Goal: Task Accomplishment & Management: Use online tool/utility

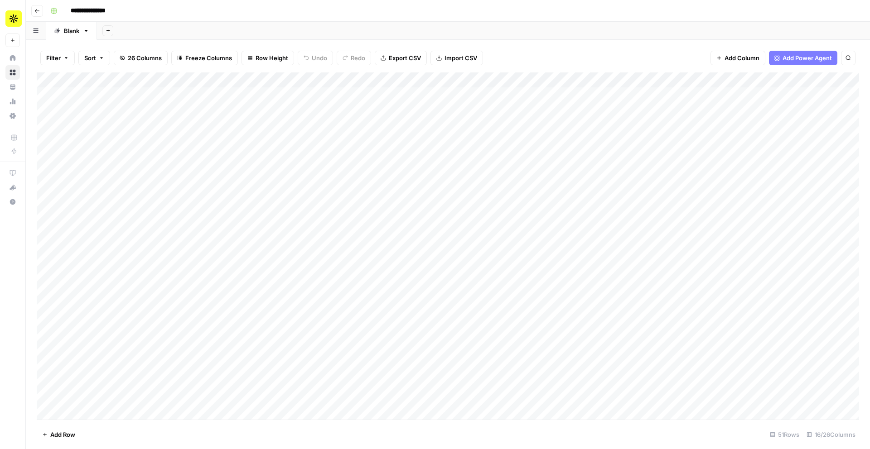
click at [453, 82] on div "Add Column" at bounding box center [448, 246] width 822 height 348
click at [596, 225] on div "Add Column" at bounding box center [448, 246] width 822 height 348
click at [521, 93] on div "Add Column" at bounding box center [448, 246] width 822 height 348
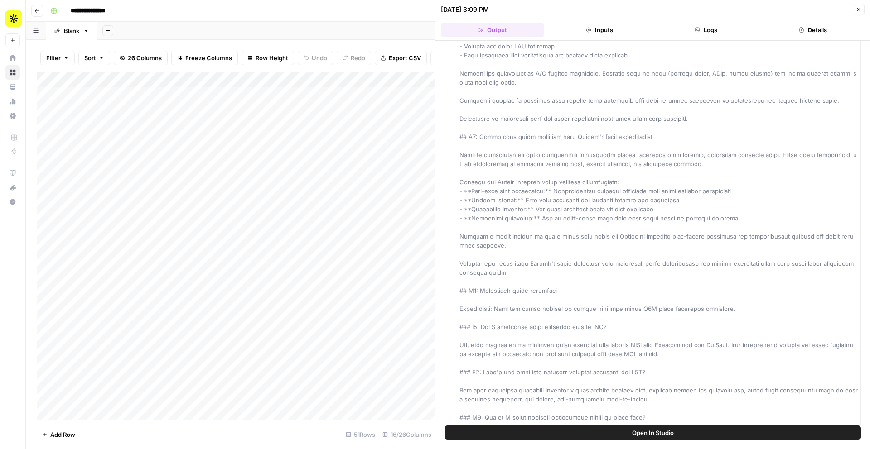
scroll to position [2628, 0]
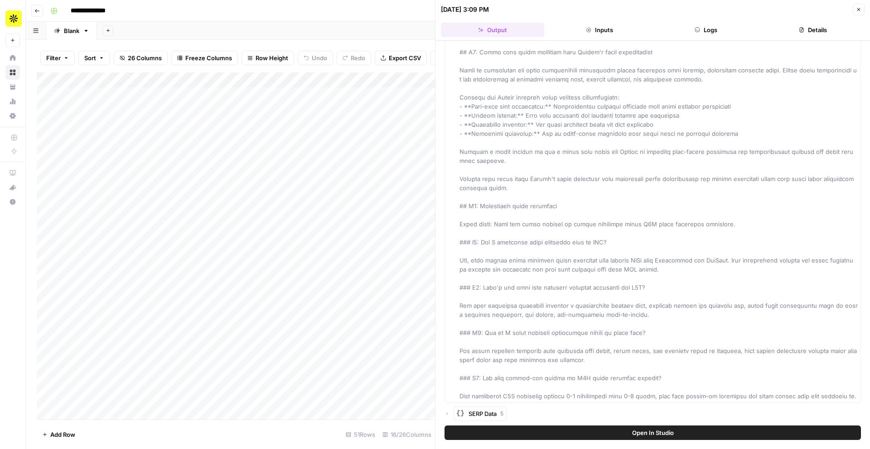
click at [861, 10] on span "Close" at bounding box center [861, 10] width 0 height 0
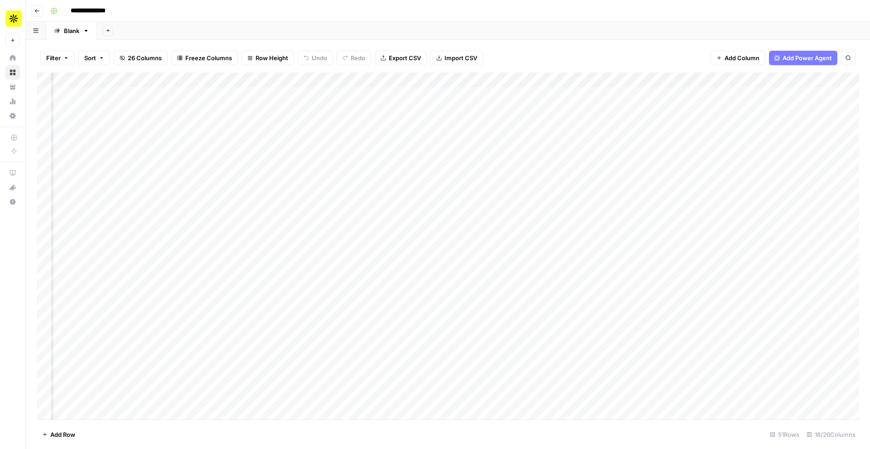
scroll to position [0, 64]
click at [529, 95] on div "Add Column" at bounding box center [448, 246] width 822 height 348
click at [584, 118] on div "Add Column" at bounding box center [448, 246] width 822 height 348
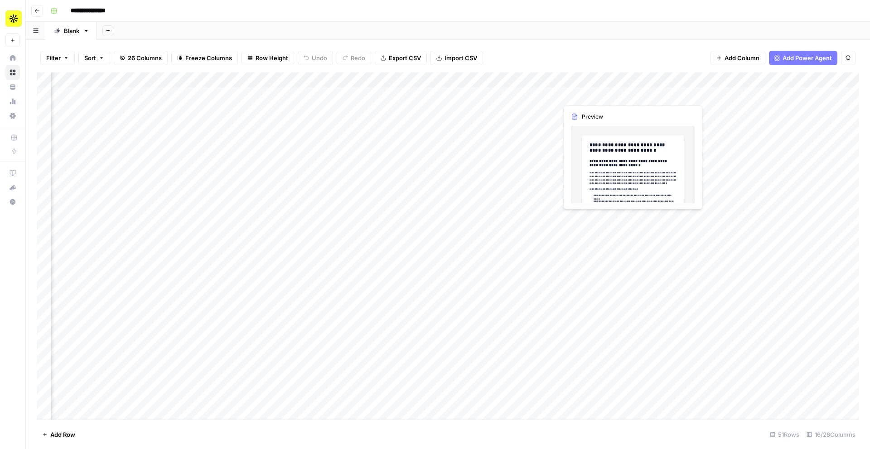
click at [582, 90] on div "Add Column" at bounding box center [448, 246] width 822 height 348
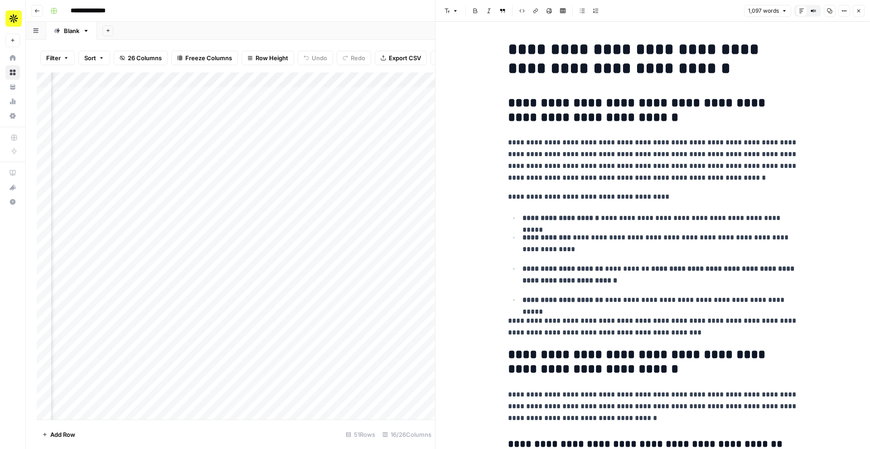
click at [859, 7] on button "Close" at bounding box center [859, 11] width 12 height 12
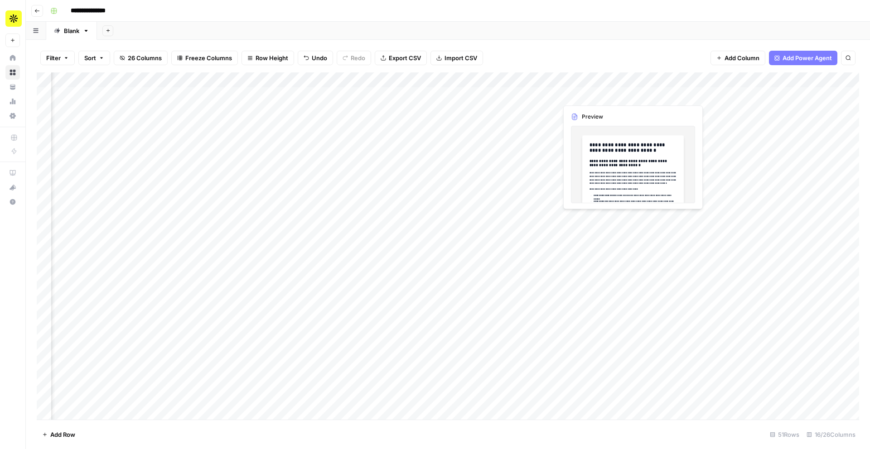
click at [613, 94] on div "Add Column" at bounding box center [448, 246] width 822 height 348
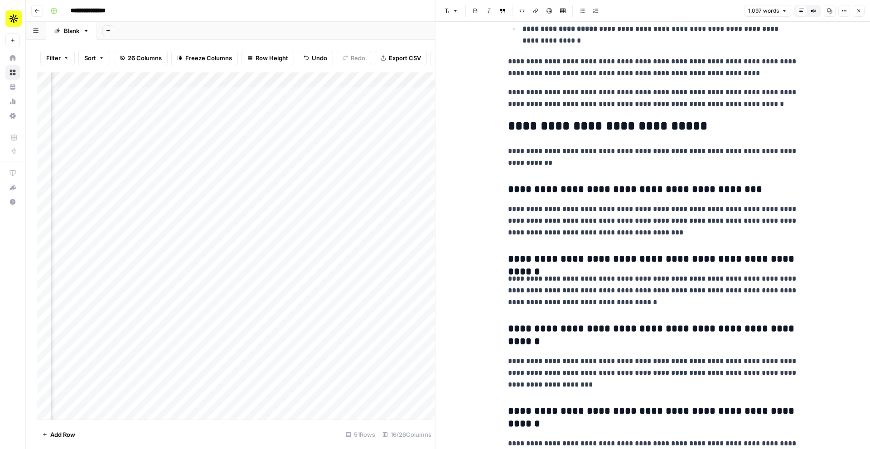
scroll to position [2002, 0]
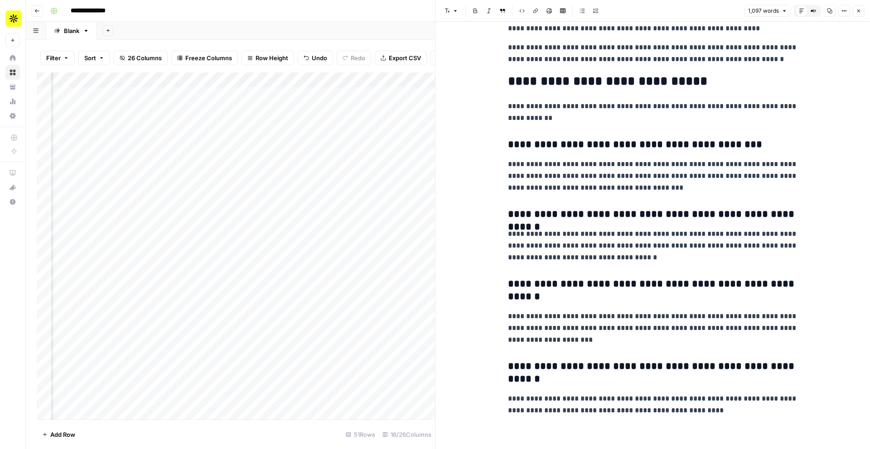
click at [861, 11] on span "Close" at bounding box center [861, 11] width 0 height 0
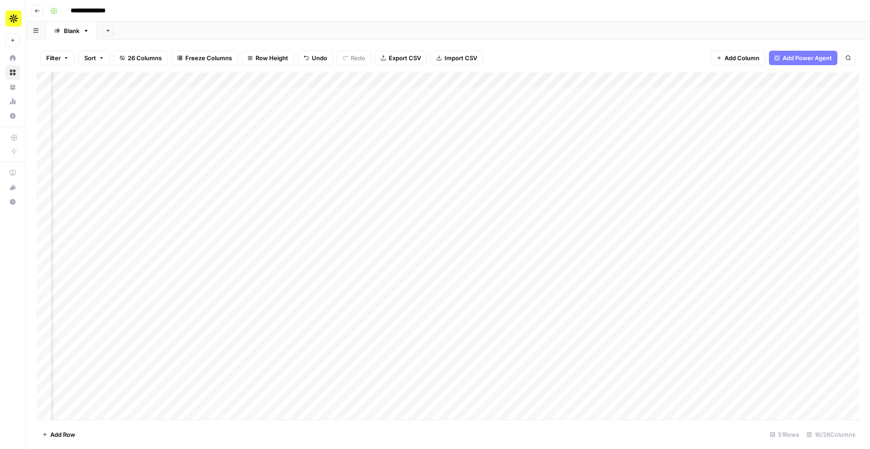
scroll to position [0, 393]
click at [381, 94] on div "Add Column" at bounding box center [448, 246] width 822 height 348
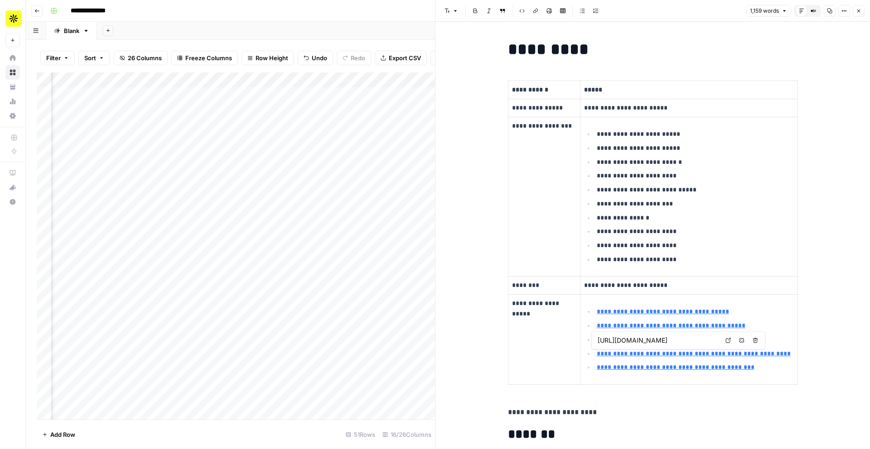
type input "https://www.campaignmonitor.com/email-templates/"
click at [638, 107] on p "**********" at bounding box center [689, 108] width 210 height 10
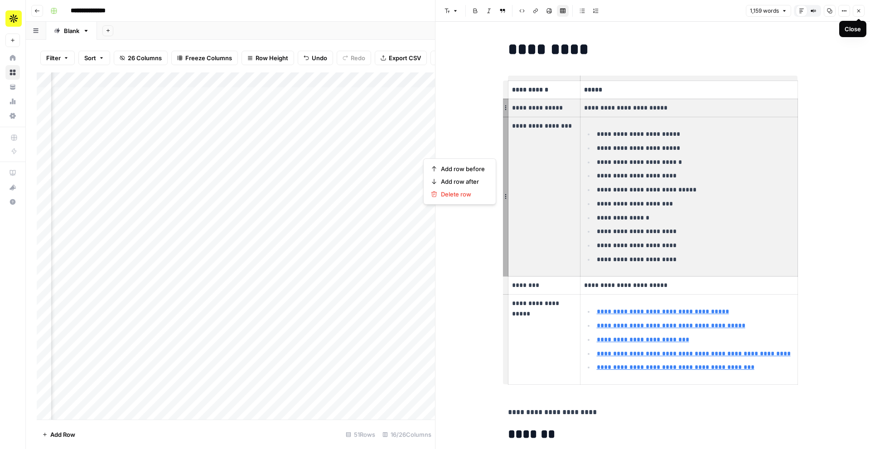
click at [857, 12] on icon "button" at bounding box center [858, 10] width 5 height 5
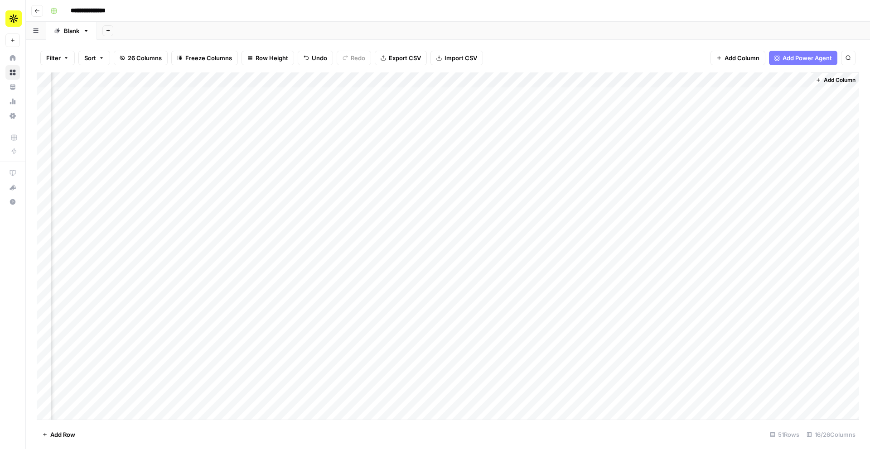
scroll to position [0, 548]
click at [309, 94] on div "Add Column" at bounding box center [448, 246] width 822 height 348
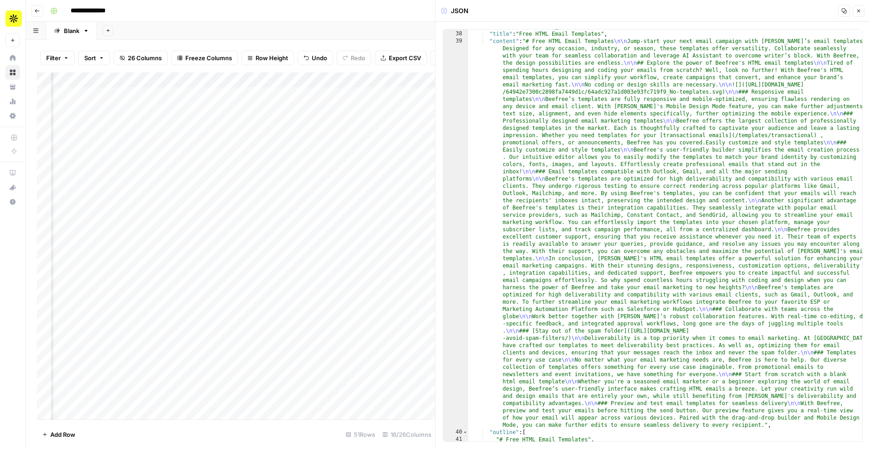
scroll to position [531, 0]
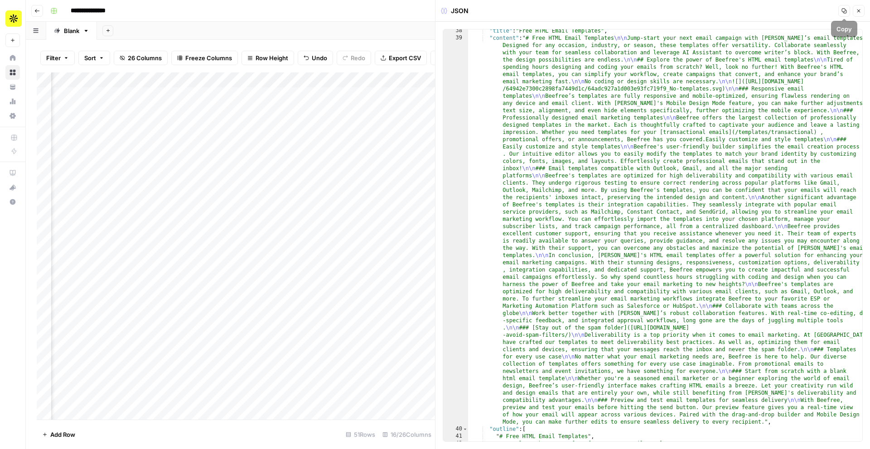
click at [861, 11] on span "Close" at bounding box center [861, 11] width 0 height 0
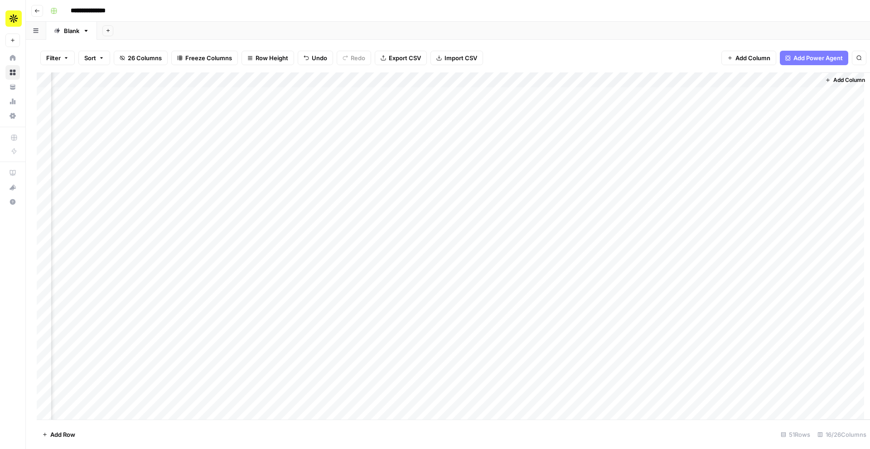
scroll to position [0, 537]
click at [554, 94] on div "Add Column" at bounding box center [448, 246] width 822 height 348
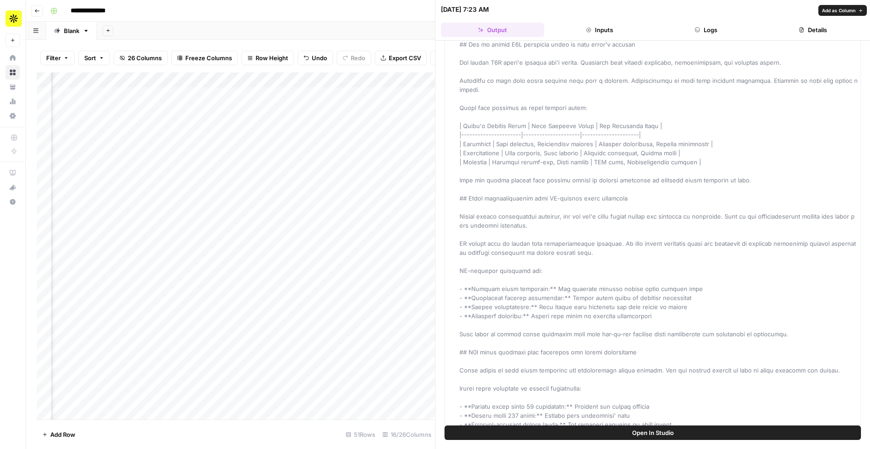
scroll to position [580, 0]
click at [859, 8] on icon "button" at bounding box center [858, 9] width 5 height 5
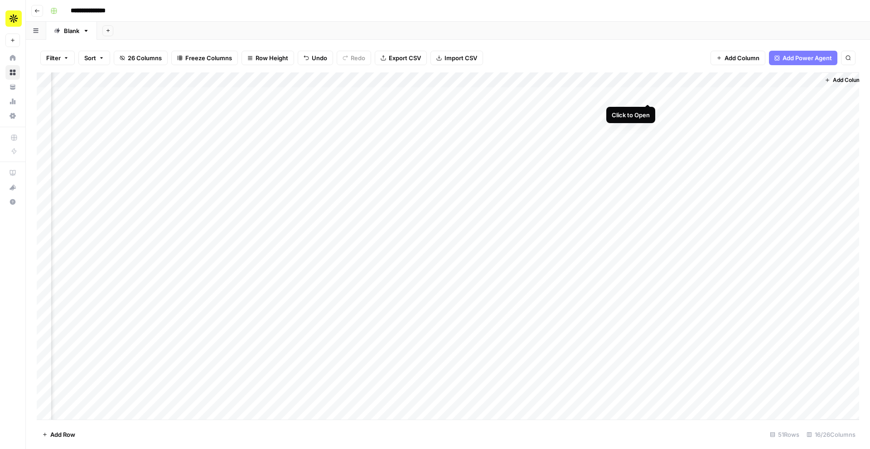
click at [648, 93] on div "Add Column" at bounding box center [448, 246] width 822 height 348
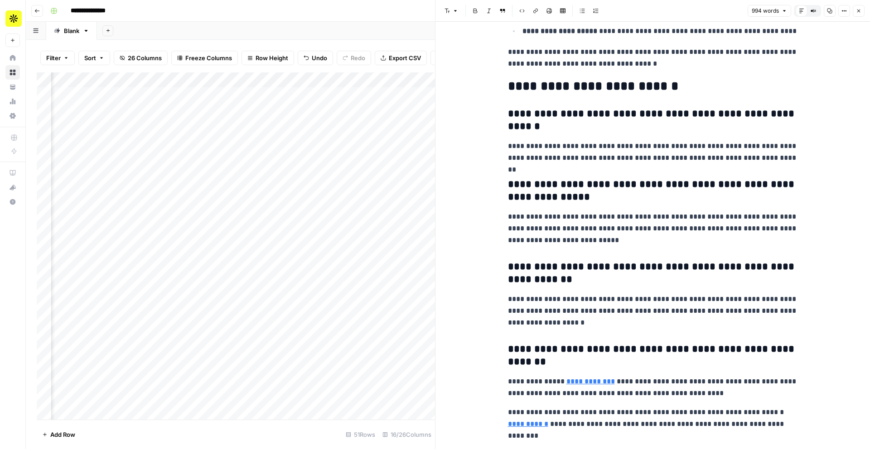
scroll to position [1880, 0]
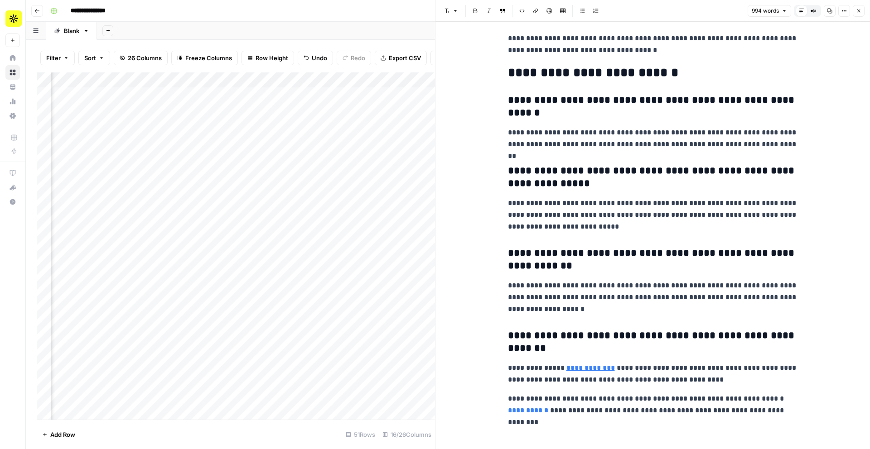
click at [857, 13] on icon "button" at bounding box center [858, 10] width 5 height 5
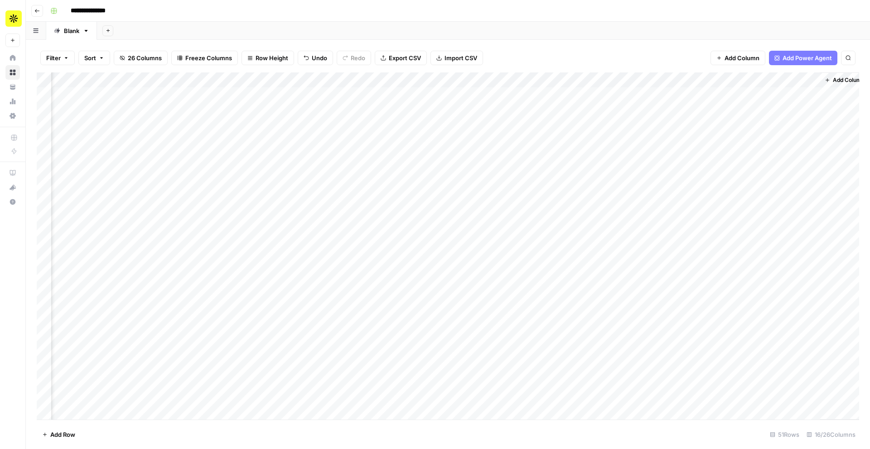
click at [712, 96] on div "Add Column" at bounding box center [448, 246] width 822 height 348
click at [712, 96] on textarea "**********" at bounding box center [733, 95] width 155 height 13
click at [686, 117] on div "Add Column" at bounding box center [448, 246] width 822 height 348
click at [637, 94] on div "Add Column" at bounding box center [448, 246] width 822 height 348
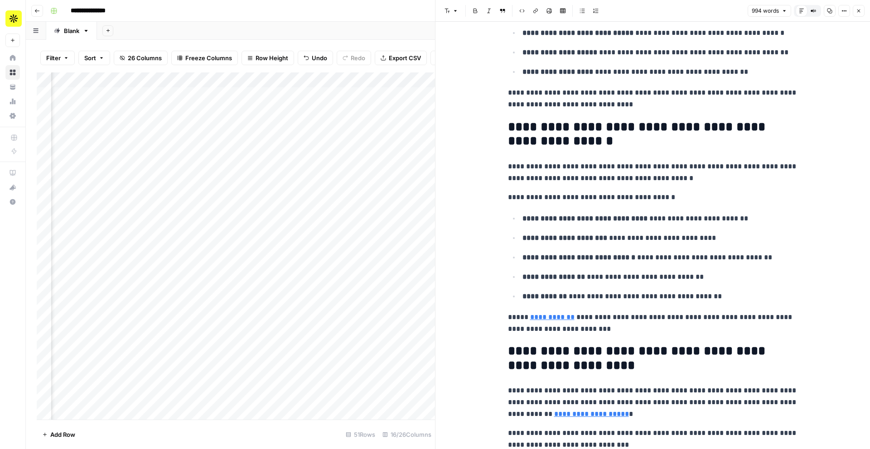
scroll to position [1312, 0]
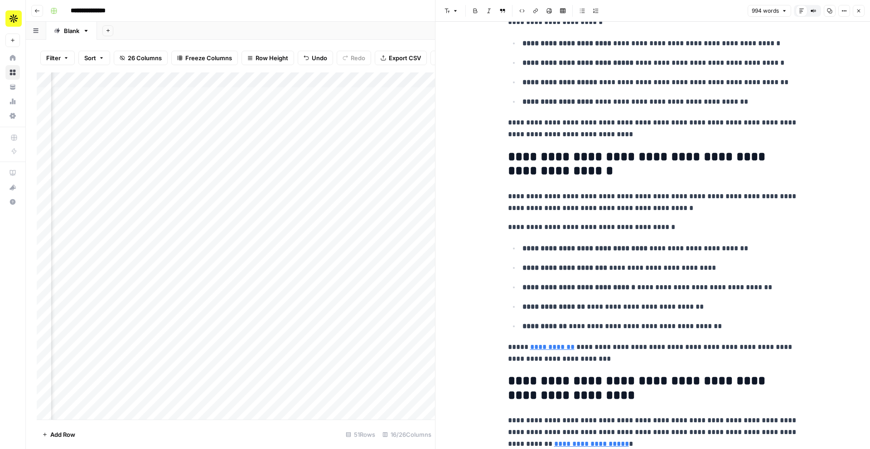
click at [859, 14] on button "Close" at bounding box center [859, 11] width 12 height 12
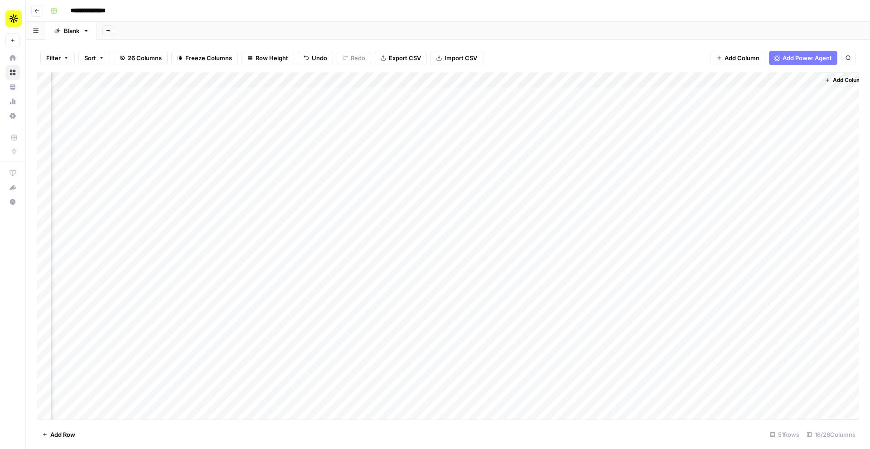
click at [768, 96] on div "Add Column" at bounding box center [448, 246] width 822 height 348
click at [779, 150] on div "Add Column" at bounding box center [448, 246] width 822 height 348
click at [521, 80] on div "Add Column" at bounding box center [448, 246] width 822 height 348
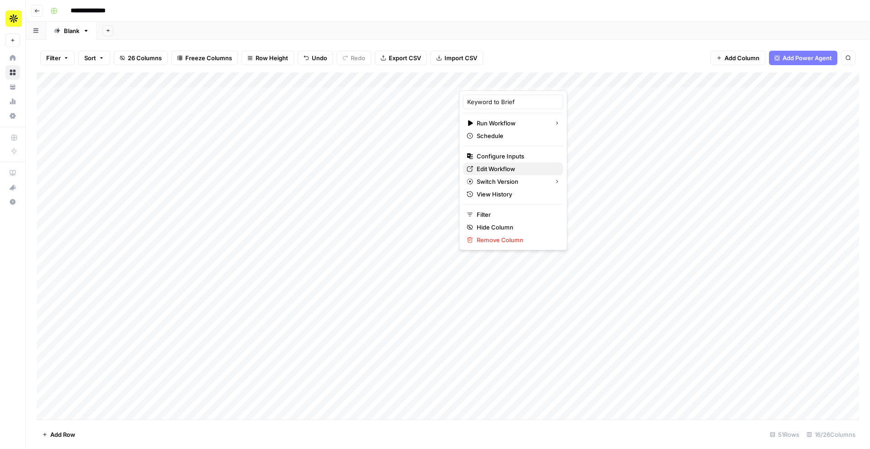
click at [502, 169] on span "Edit Workflow" at bounding box center [516, 168] width 79 height 9
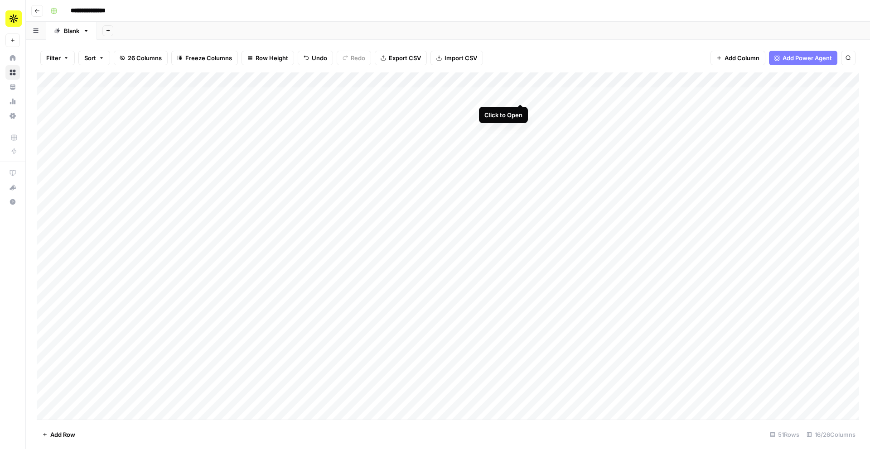
click at [519, 95] on div "Add Column" at bounding box center [448, 246] width 822 height 348
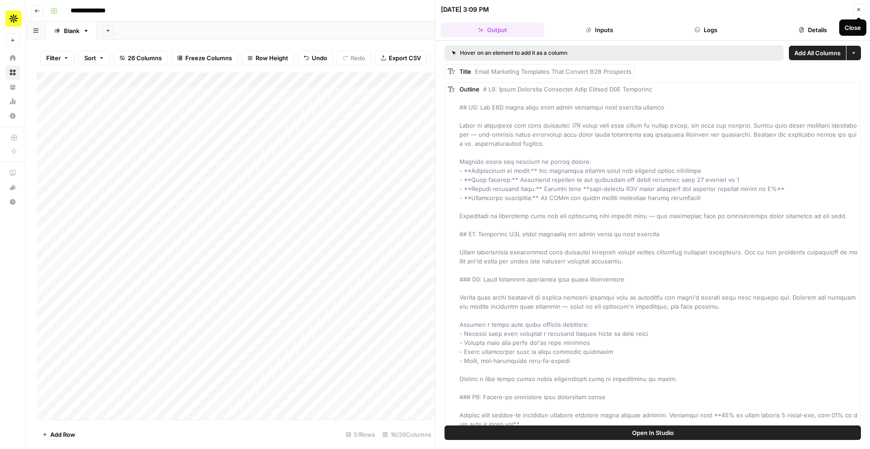
click at [858, 11] on icon "button" at bounding box center [858, 9] width 5 height 5
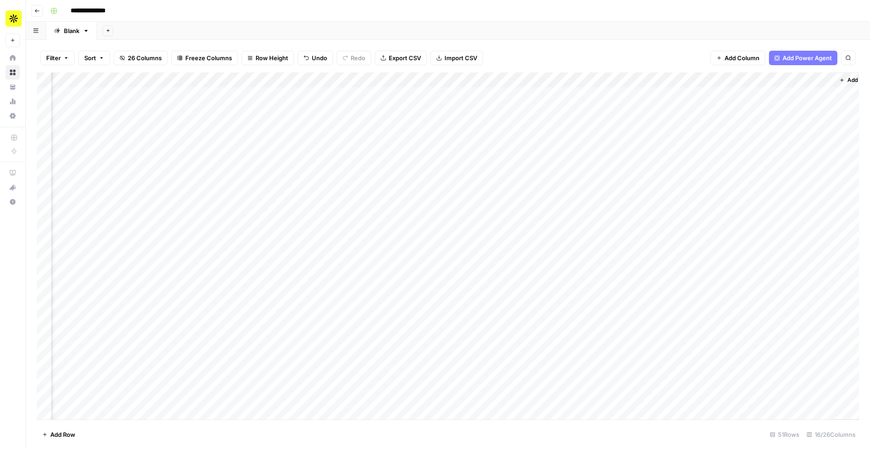
scroll to position [0, 548]
click at [544, 94] on div "Add Column" at bounding box center [448, 246] width 822 height 348
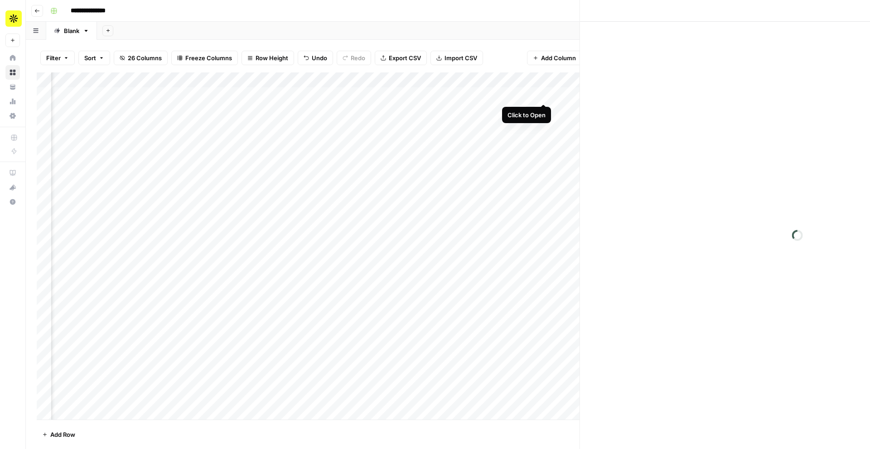
scroll to position [0, 543]
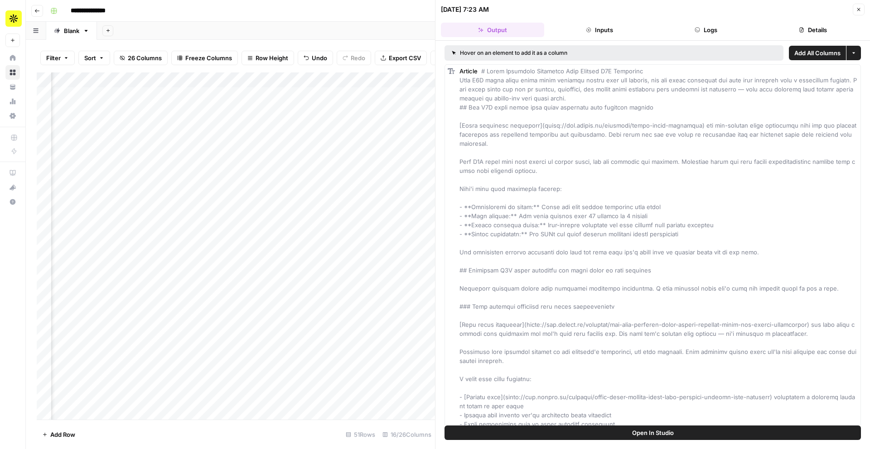
click at [856, 8] on icon "button" at bounding box center [858, 9] width 5 height 5
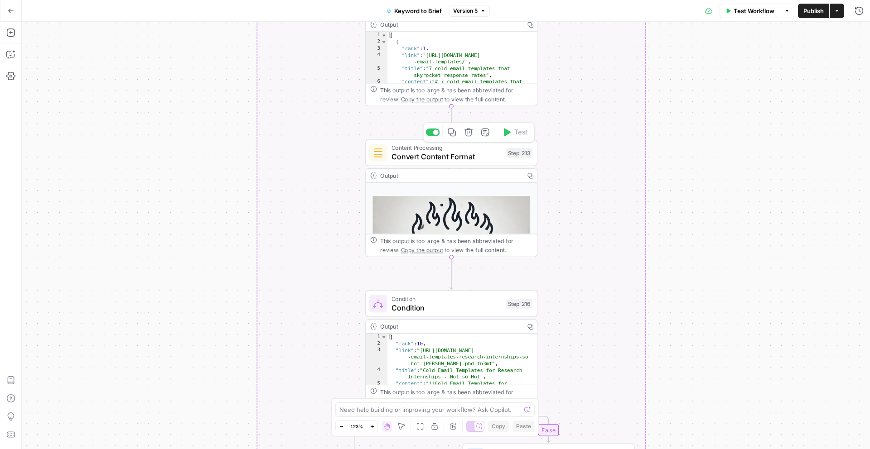
click at [461, 157] on span "Convert Content Format" at bounding box center [446, 156] width 110 height 11
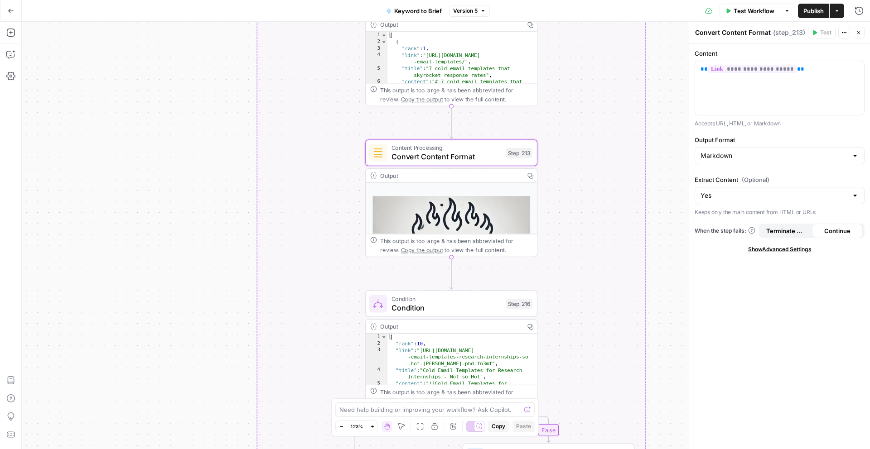
click at [655, 108] on div "false true Workflow Set Inputs Inputs Run Code · Python Get SERP Parameters Ste…" at bounding box center [446, 236] width 848 height 428
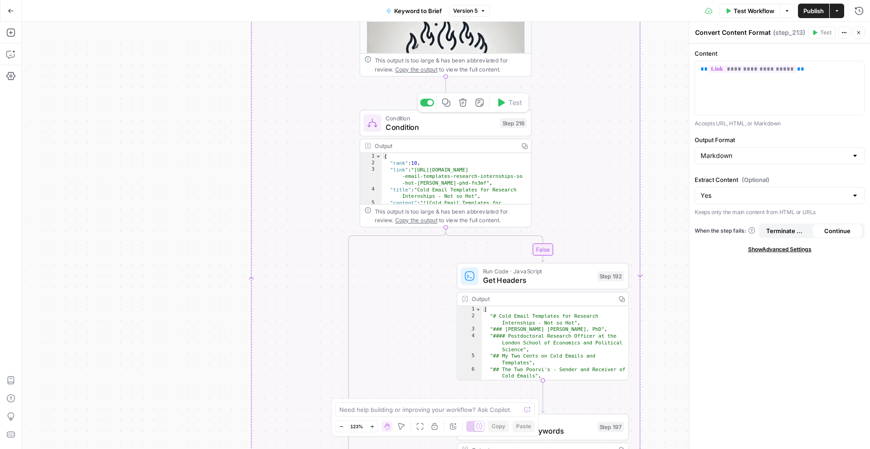
click at [489, 128] on span "Condition" at bounding box center [441, 126] width 110 height 11
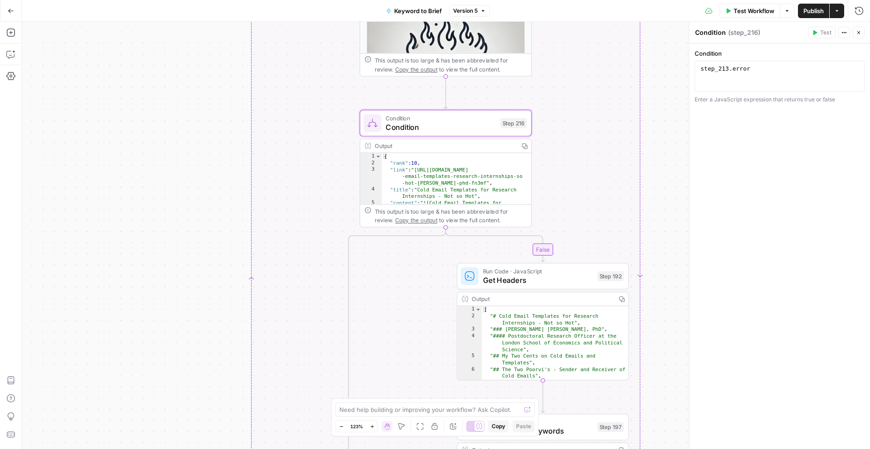
click at [863, 30] on button "Close" at bounding box center [859, 33] width 12 height 12
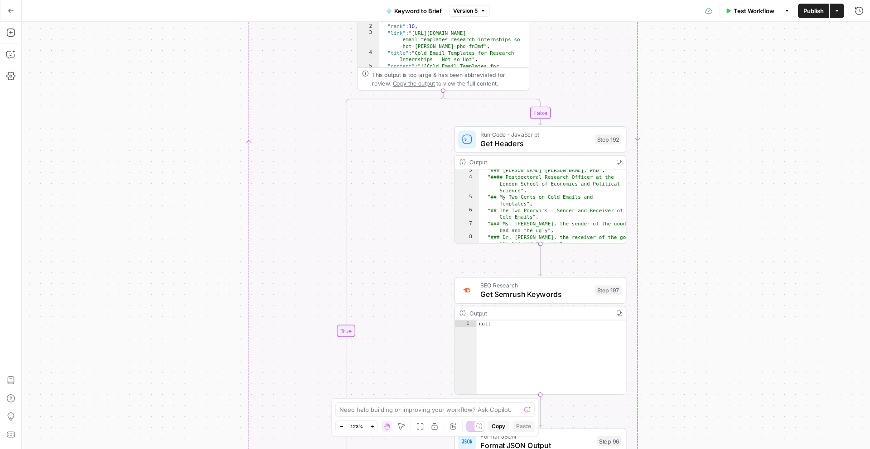
scroll to position [16, 0]
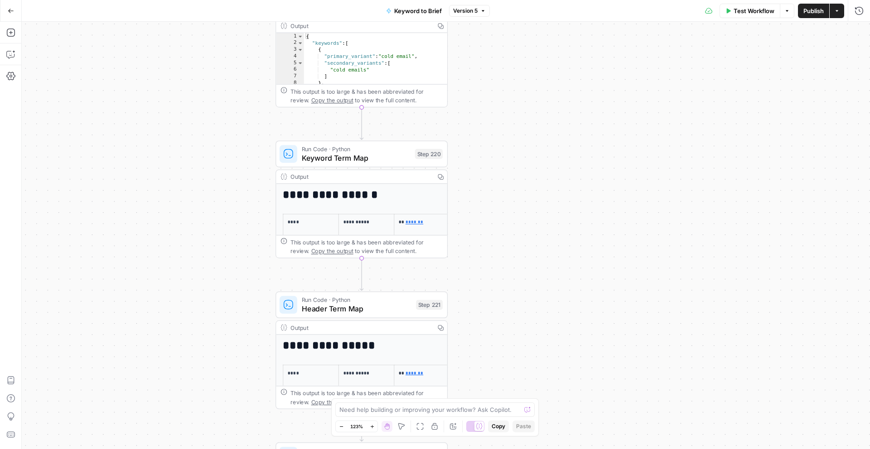
click at [408, 177] on div "Output" at bounding box center [360, 177] width 140 height 9
click at [406, 182] on div "Output Copy" at bounding box center [361, 177] width 171 height 14
click at [284, 178] on icon at bounding box center [283, 177] width 7 height 7
click at [321, 178] on div "Output" at bounding box center [360, 177] width 140 height 9
click at [351, 176] on div "Output" at bounding box center [360, 177] width 140 height 9
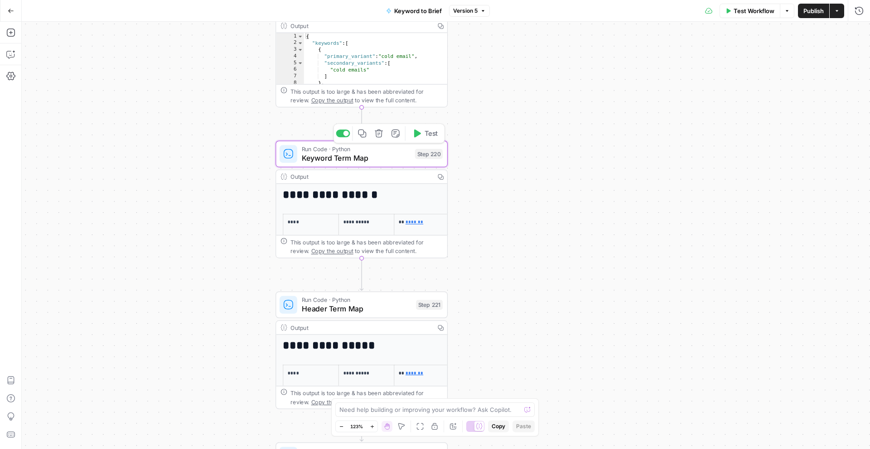
click at [364, 153] on span "Keyword Term Map" at bounding box center [356, 157] width 109 height 11
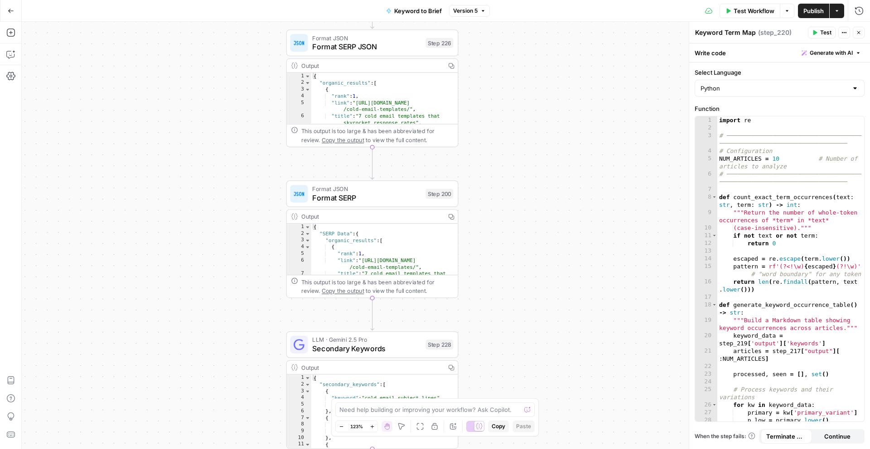
click at [429, 69] on div "Output" at bounding box center [371, 65] width 140 height 9
click at [409, 50] on span "Format SERP JSON" at bounding box center [366, 46] width 109 height 11
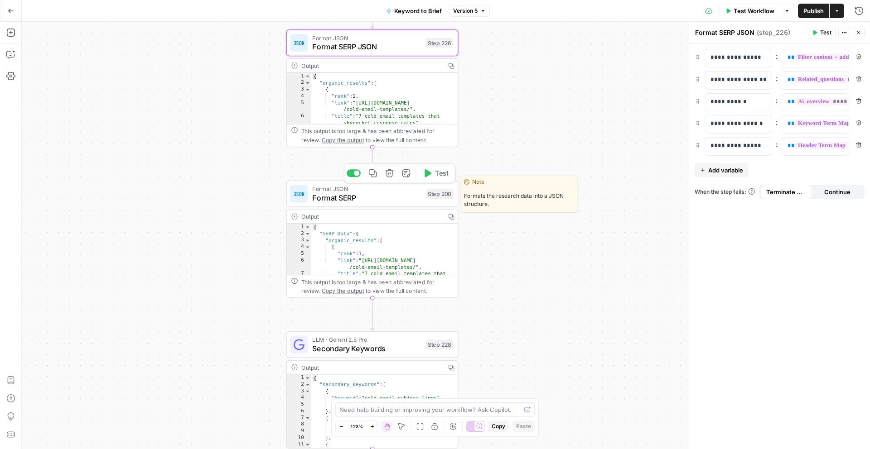
click at [391, 198] on span "Format SERP" at bounding box center [366, 197] width 109 height 11
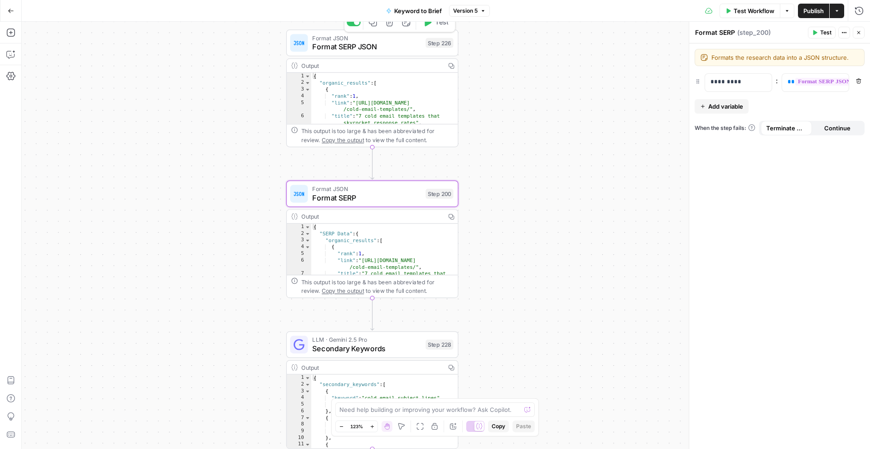
click at [382, 53] on div "Format JSON Format SERP JSON Step 226 Copy step Delete step Add Note Test" at bounding box center [372, 42] width 172 height 27
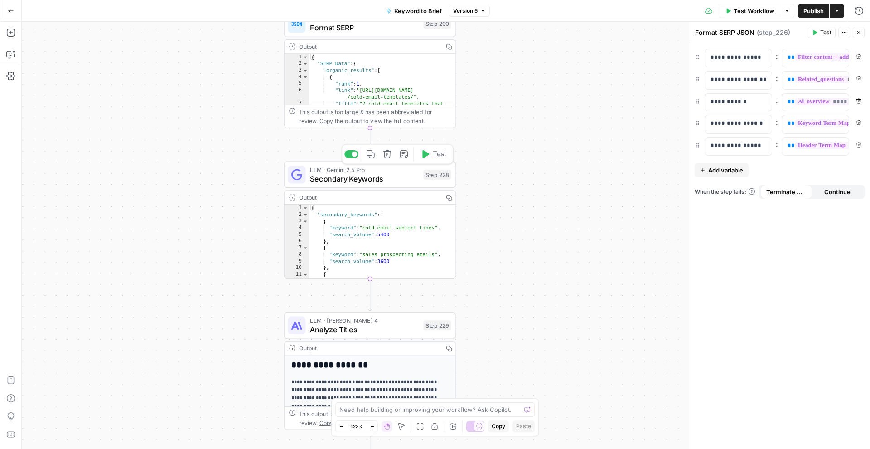
click at [404, 180] on span "Secondary Keywords" at bounding box center [364, 178] width 109 height 11
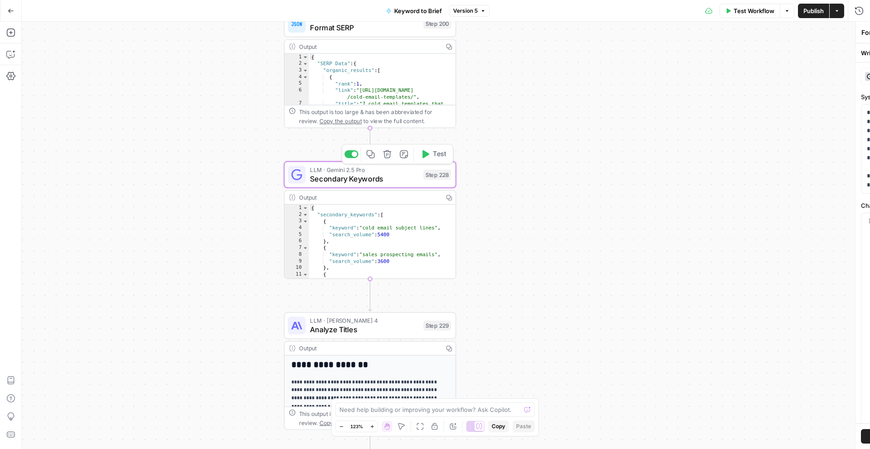
type textarea "Secondary Keywords"
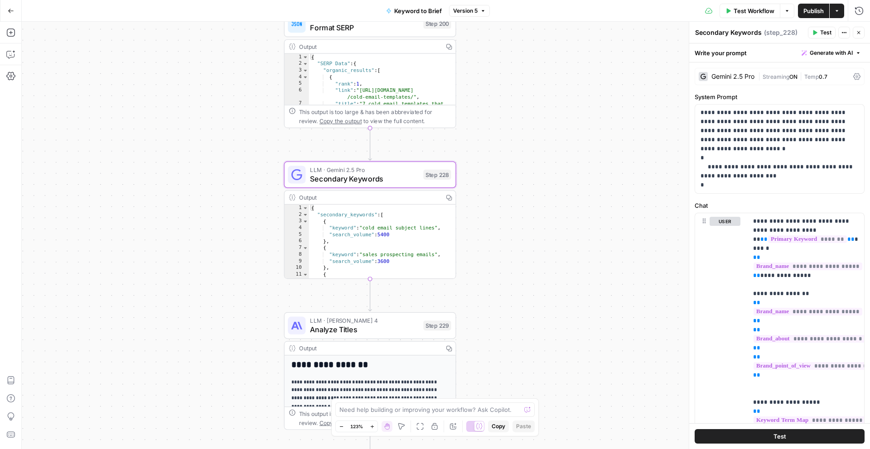
scroll to position [50, 0]
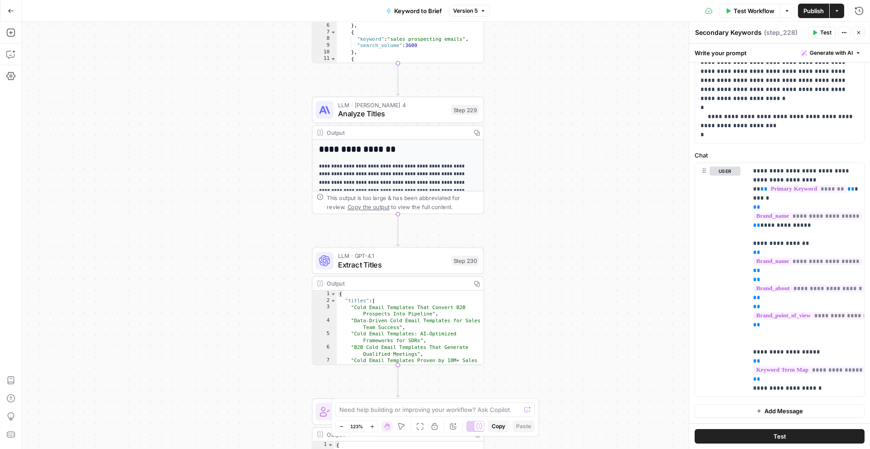
drag, startPoint x: 534, startPoint y: 307, endPoint x: 559, endPoint y: 83, distance: 224.8
click at [559, 83] on div "false true Workflow Set Inputs Inputs Run Code · Python Get SERP Parameters Ste…" at bounding box center [446, 236] width 848 height 428
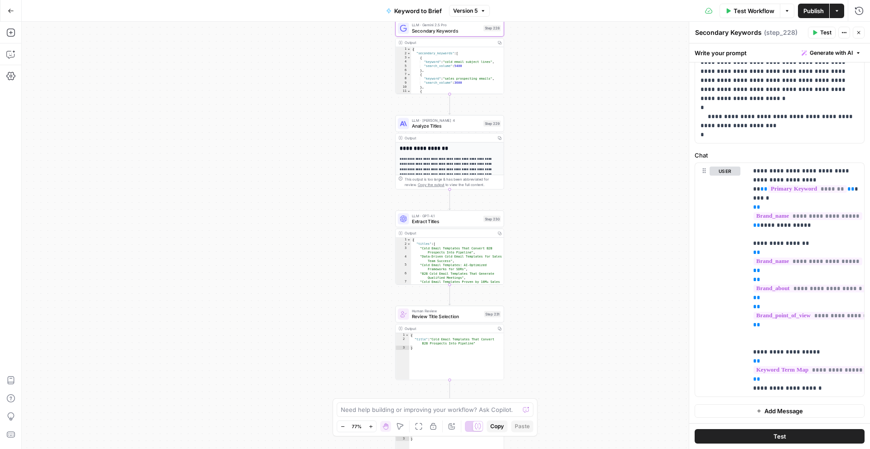
click at [543, 93] on div "false true Workflow Set Inputs Inputs Run Code · Python Get SERP Parameters Ste…" at bounding box center [446, 236] width 848 height 428
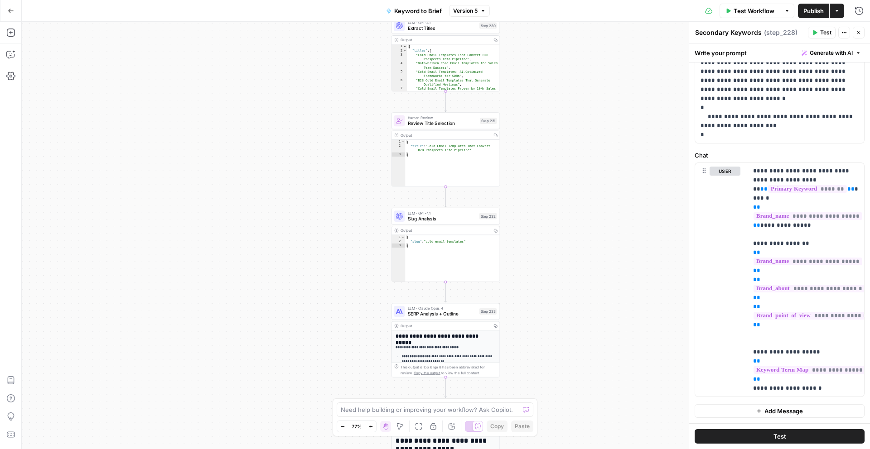
drag, startPoint x: 541, startPoint y: 186, endPoint x: 537, endPoint y: -6, distance: 192.6
click at [537, 0] on html "Apollo New Home Browse Your Data Usage Settings Recent Grids Net New Content Co…" at bounding box center [435, 224] width 870 height 449
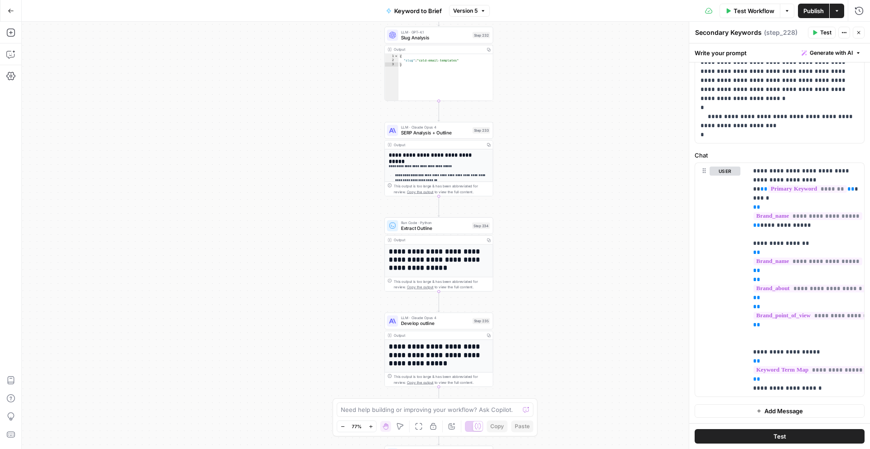
drag, startPoint x: 560, startPoint y: 201, endPoint x: 550, endPoint y: 8, distance: 193.7
click at [550, 8] on div "Go Back Keyword to Brief Version 5 Test Workflow Options Publish Actions Run Hi…" at bounding box center [435, 224] width 870 height 449
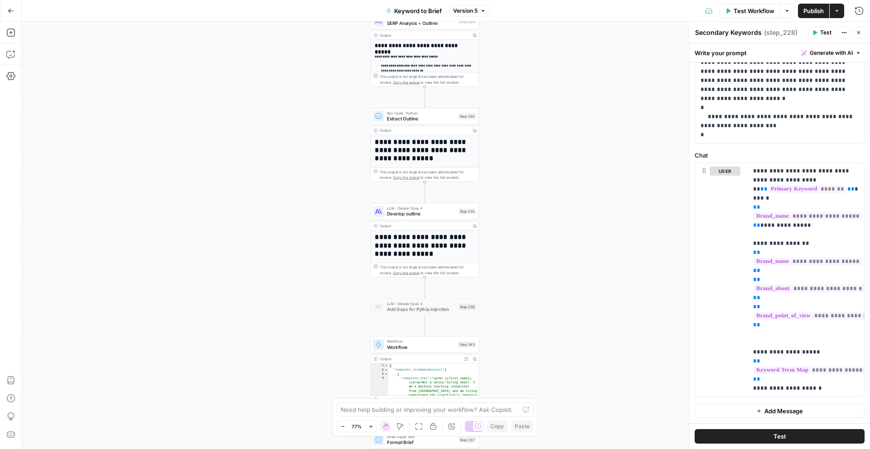
drag, startPoint x: 567, startPoint y: 176, endPoint x: 555, endPoint y: 78, distance: 99.0
click at [555, 78] on div "false true Workflow Set Inputs Inputs Run Code · Python Get SERP Parameters Ste…" at bounding box center [446, 236] width 848 height 428
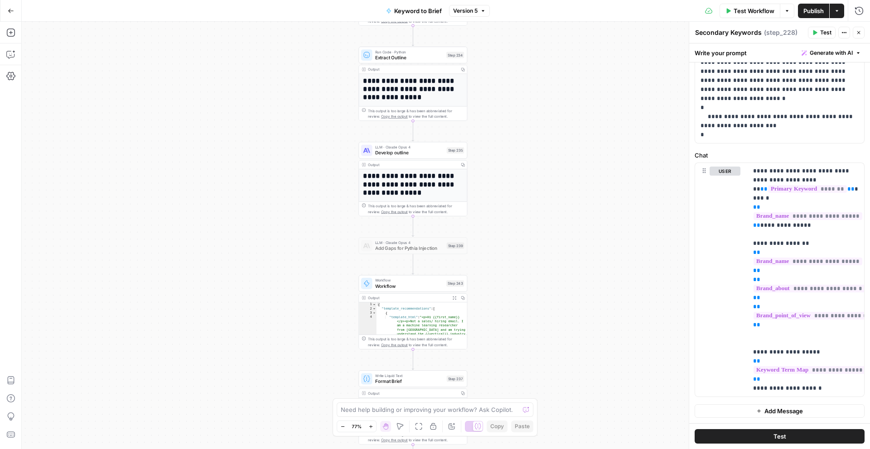
drag, startPoint x: 555, startPoint y: 78, endPoint x: 544, endPoint y: 17, distance: 61.8
click at [544, 17] on div "Go Back Keyword to Brief Version 5 Test Workflow Options Publish Actions Run Hi…" at bounding box center [435, 224] width 870 height 449
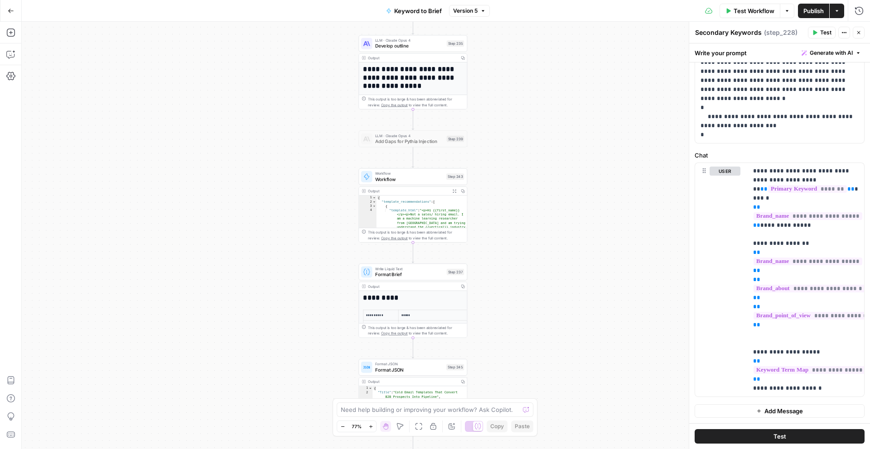
drag, startPoint x: 523, startPoint y: 116, endPoint x: 523, endPoint y: 10, distance: 106.0
click at [523, 10] on div "Go Back Keyword to Brief Version 5 Test Workflow Options Publish Actions Run Hi…" at bounding box center [435, 224] width 870 height 449
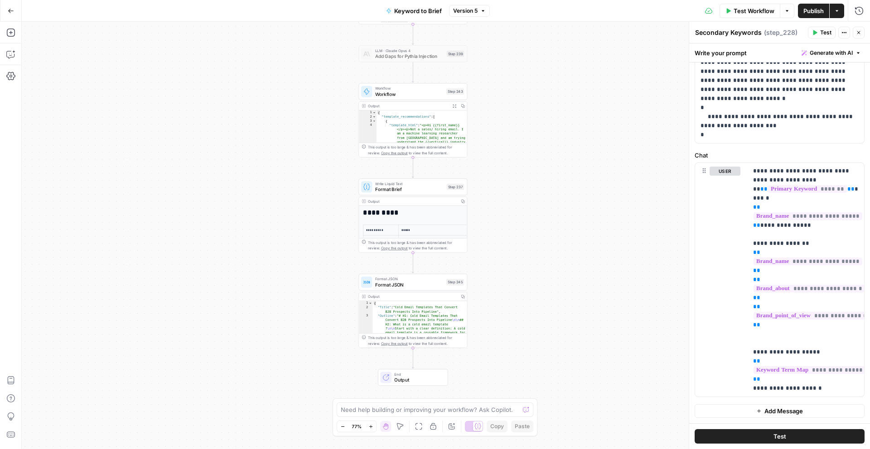
drag, startPoint x: 520, startPoint y: 140, endPoint x: 520, endPoint y: 24, distance: 116.0
click at [520, 24] on div "false true Workflow Set Inputs Inputs Run Code · Python Get SERP Parameters Ste…" at bounding box center [446, 236] width 848 height 428
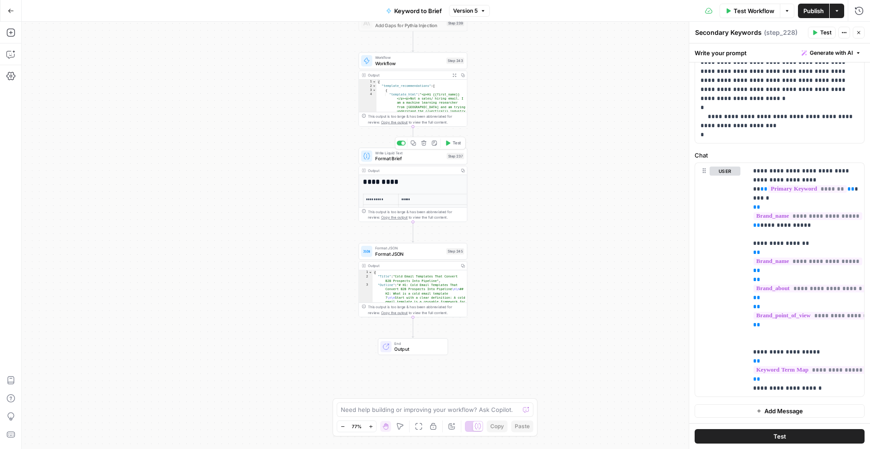
click at [432, 160] on span "Format Brief" at bounding box center [409, 158] width 69 height 7
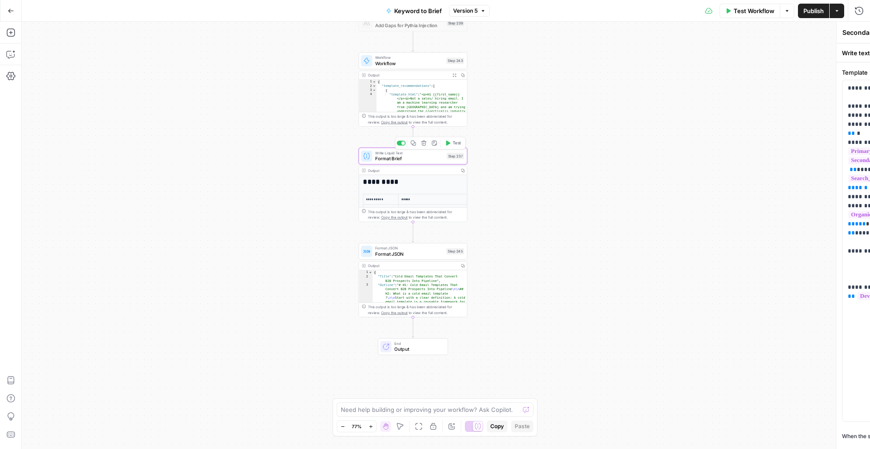
type textarea "Format Brief"
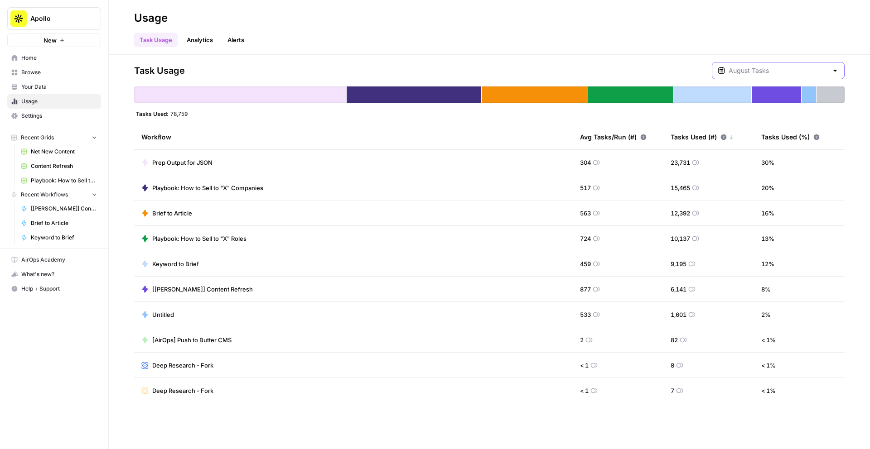
click at [787, 74] on input "text" at bounding box center [778, 70] width 99 height 9
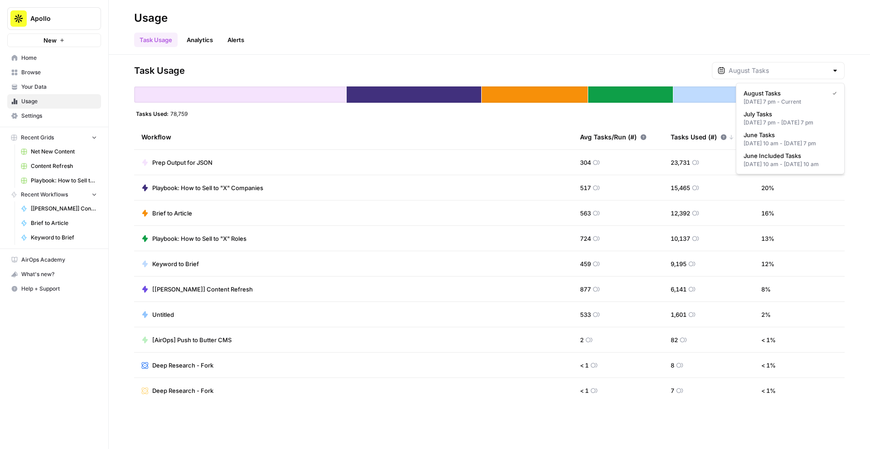
type input "August Tasks"
click at [550, 68] on div "Task Usage August Tasks" at bounding box center [489, 70] width 710 height 17
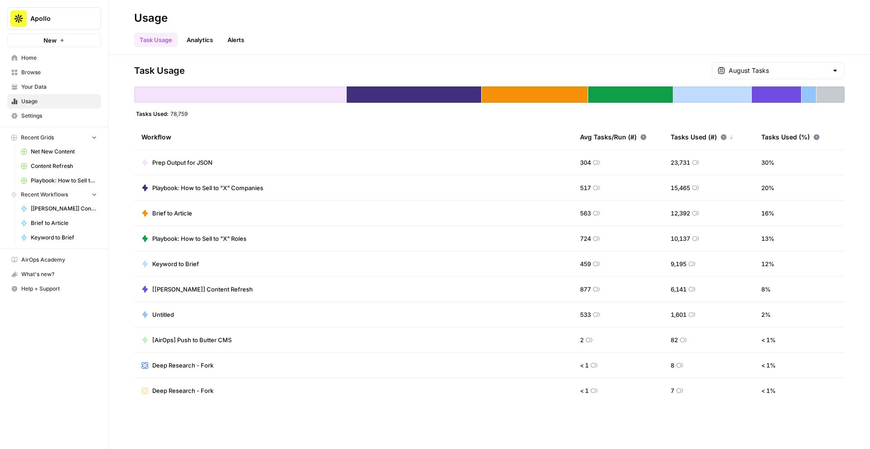
click at [195, 45] on link "Analytics" at bounding box center [199, 40] width 37 height 14
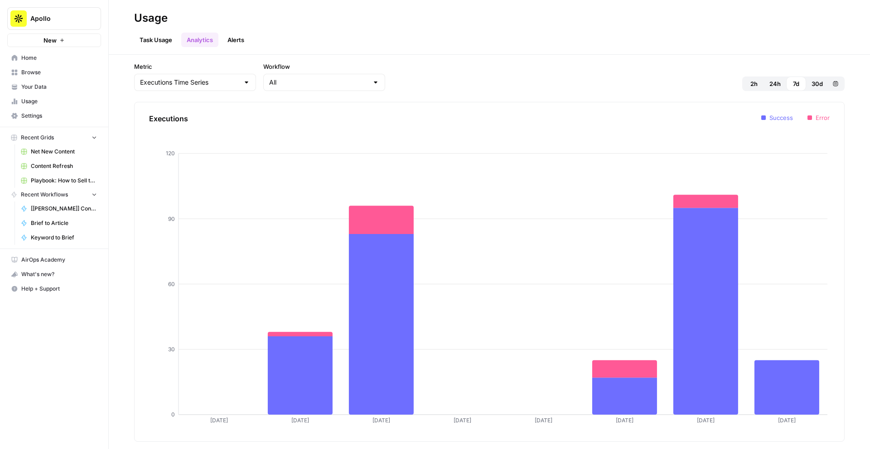
click at [228, 38] on link "Alerts" at bounding box center [236, 40] width 28 height 14
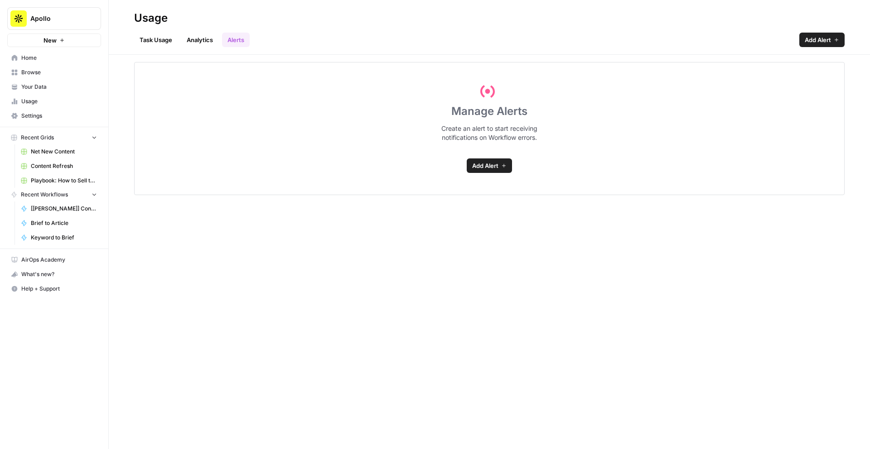
click at [159, 40] on link "Task Usage" at bounding box center [155, 40] width 43 height 14
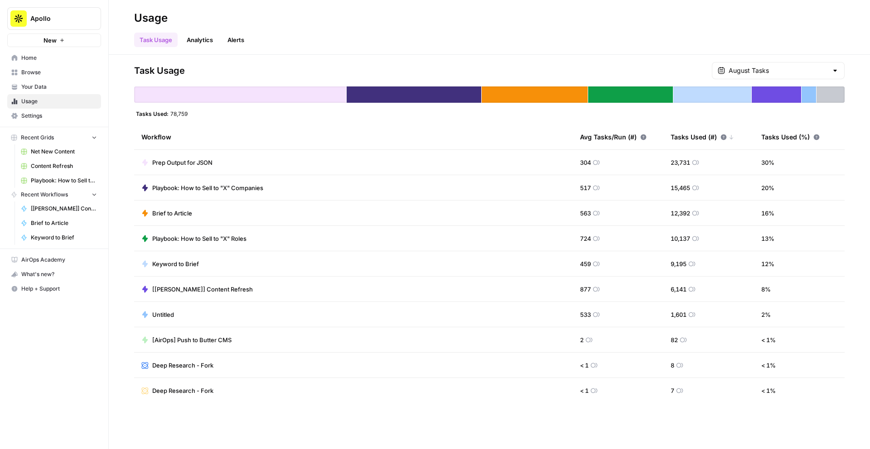
click at [50, 87] on span "Your Data" at bounding box center [59, 87] width 76 height 8
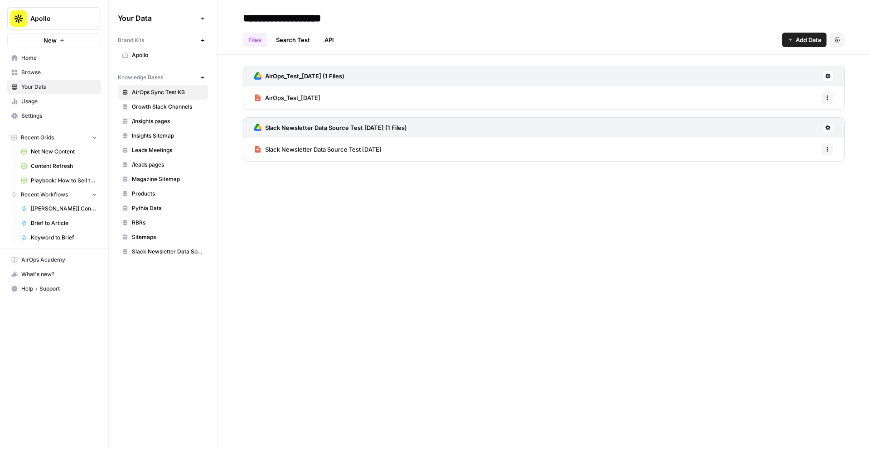
click at [156, 208] on span "Pythia Data" at bounding box center [168, 208] width 72 height 8
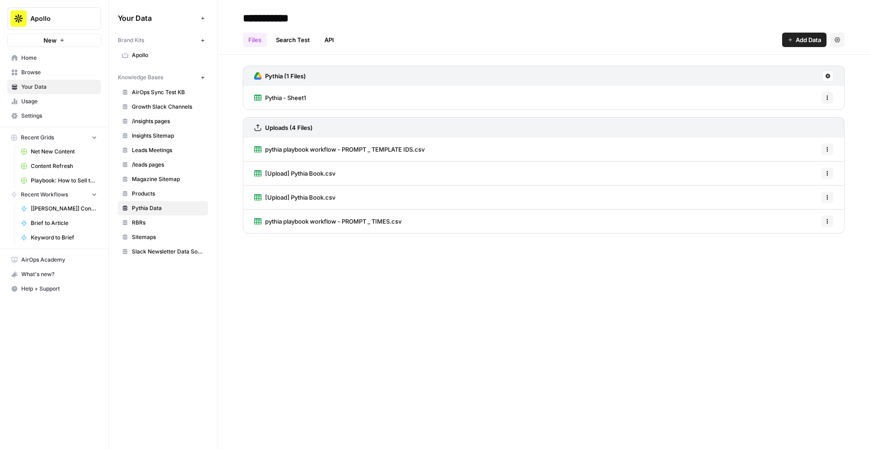
click at [288, 98] on span "Pythia - Sheet1" at bounding box center [285, 97] width 41 height 9
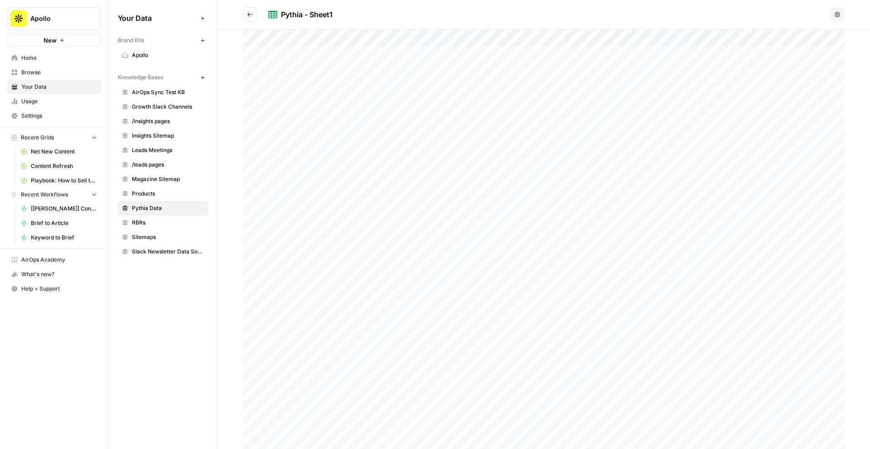
click at [545, 97] on div at bounding box center [544, 239] width 602 height 420
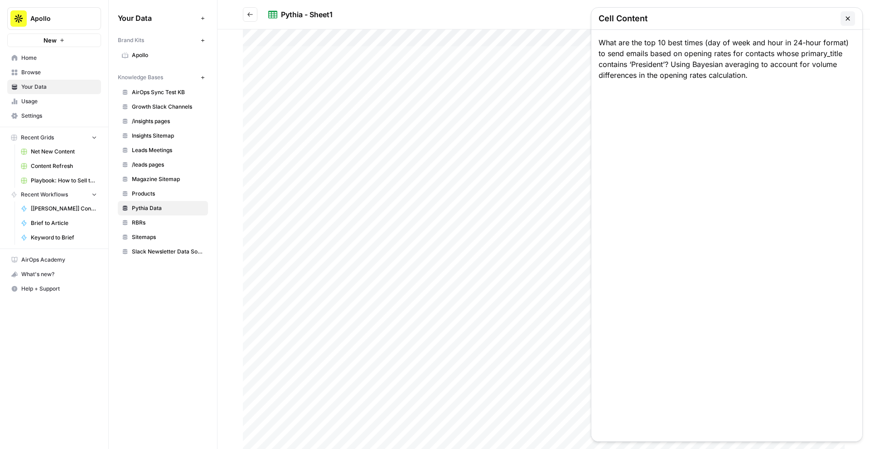
click at [850, 14] on button "button" at bounding box center [847, 18] width 14 height 14
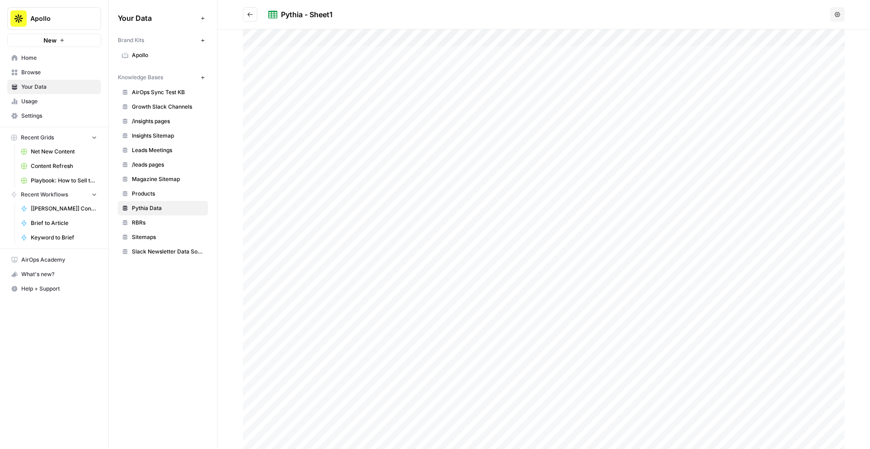
click at [624, 85] on div at bounding box center [544, 239] width 602 height 420
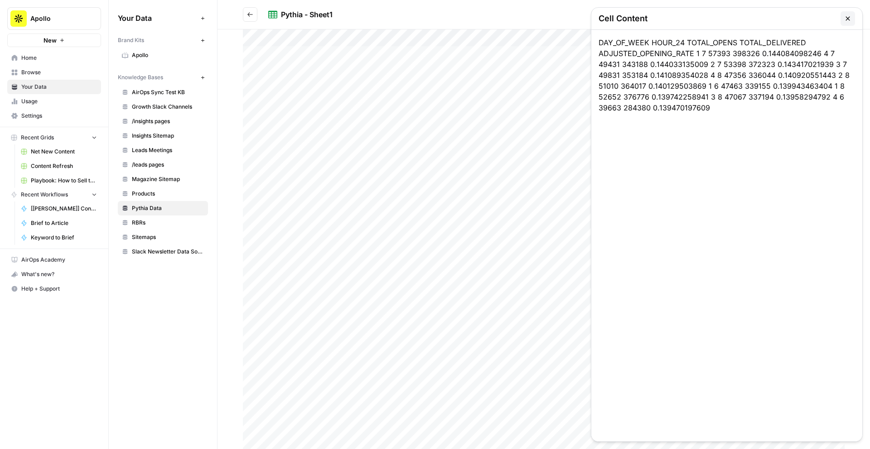
click at [624, 85] on div "DAY_OF_WEEK HOUR_24 TOTAL_OPENS TOTAL_DELIVERED ADJUSTED_OPENING_RATE 1 7 57393…" at bounding box center [726, 236] width 271 height 412
click at [848, 18] on icon "button" at bounding box center [847, 18] width 4 height 4
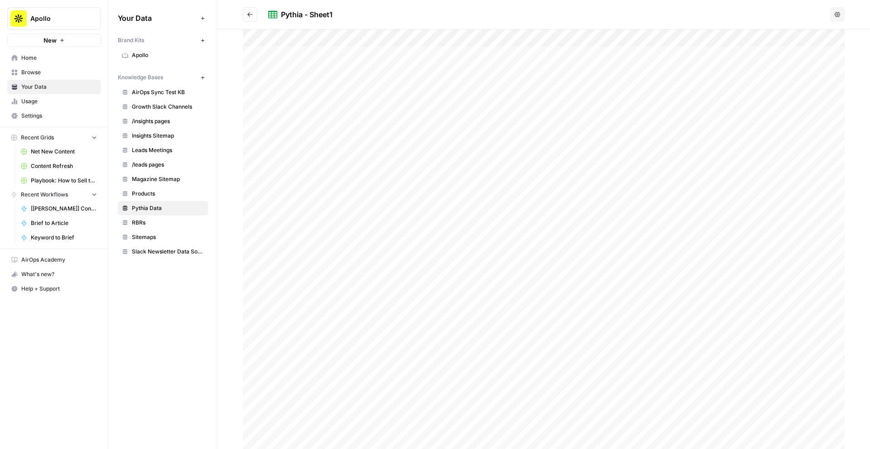
click at [655, 222] on div at bounding box center [544, 239] width 602 height 420
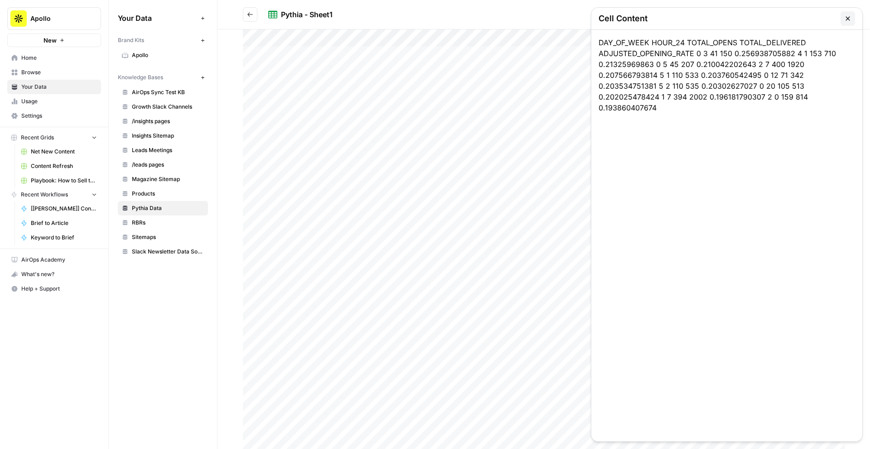
click at [655, 222] on div "DAY_OF_WEEK HOUR_24 TOTAL_OPENS TOTAL_DELIVERED ADJUSTED_OPENING_RATE 0 3 41 15…" at bounding box center [726, 236] width 271 height 412
click at [845, 17] on icon "button" at bounding box center [847, 18] width 7 height 7
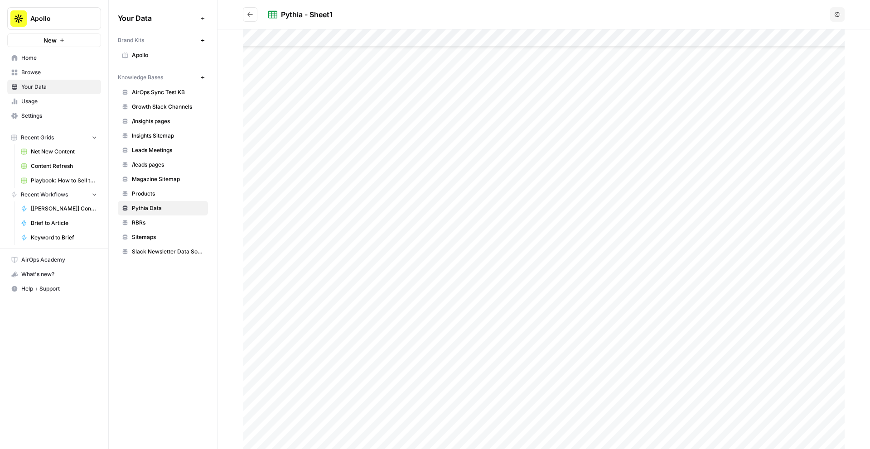
scroll to position [675, 0]
click at [247, 16] on icon "Go back" at bounding box center [250, 14] width 6 height 6
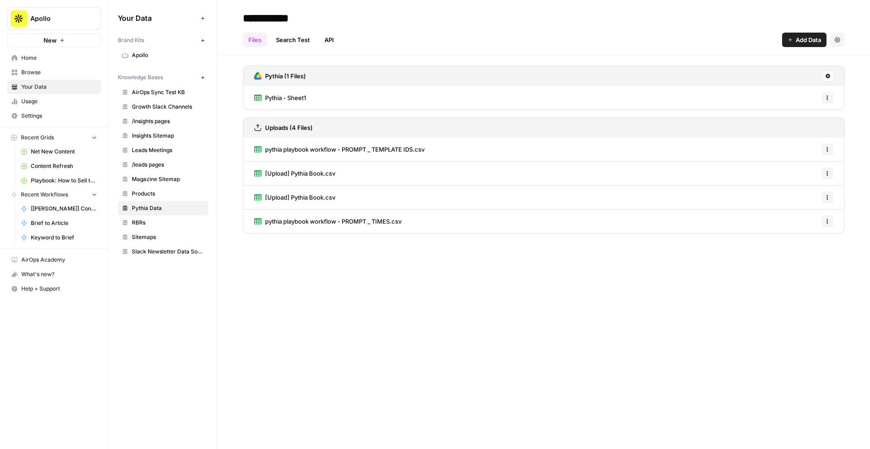
click at [281, 146] on span "pythia playbook workflow - PROMPT _ TEMPLATE IDS.csv" at bounding box center [344, 149] width 159 height 9
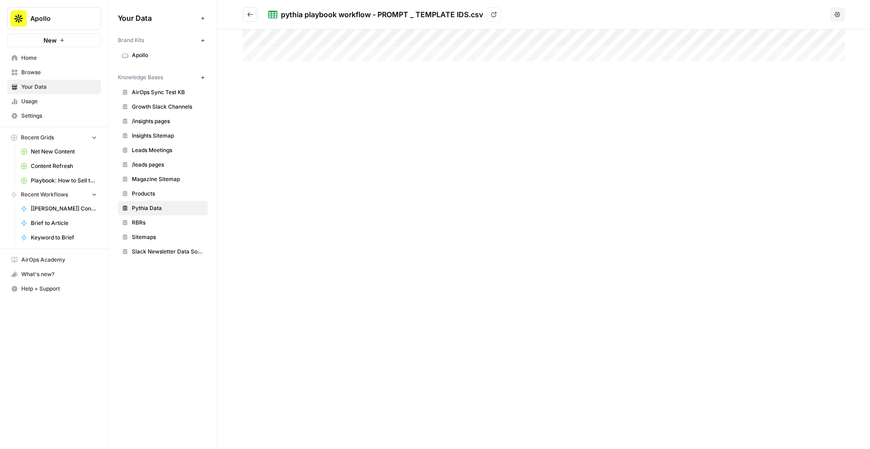
click at [252, 18] on button "Go back" at bounding box center [250, 14] width 14 height 14
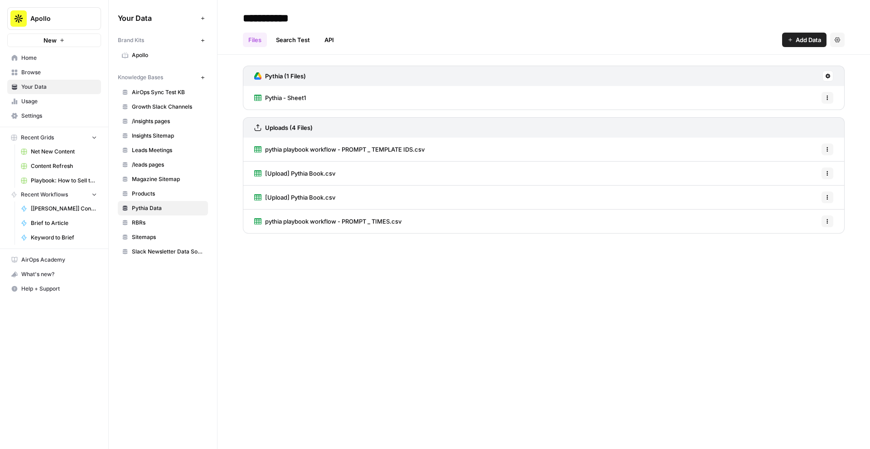
click at [329, 171] on span "[Upload] Pythia Book.csv" at bounding box center [300, 173] width 70 height 9
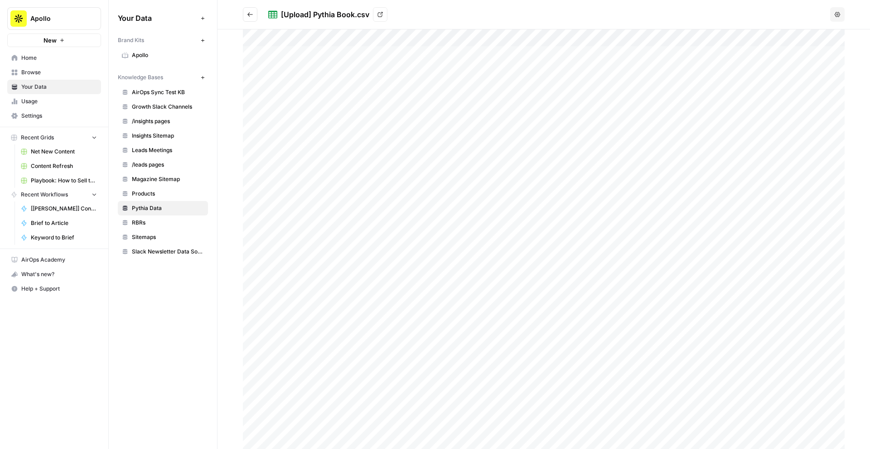
click at [418, 54] on div at bounding box center [544, 239] width 602 height 420
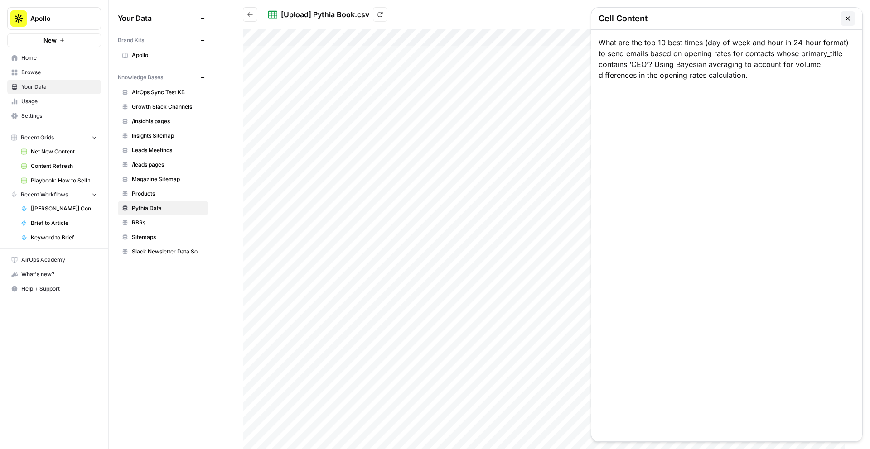
click at [463, 73] on div at bounding box center [544, 239] width 602 height 420
click at [850, 14] on button "button" at bounding box center [847, 18] width 14 height 14
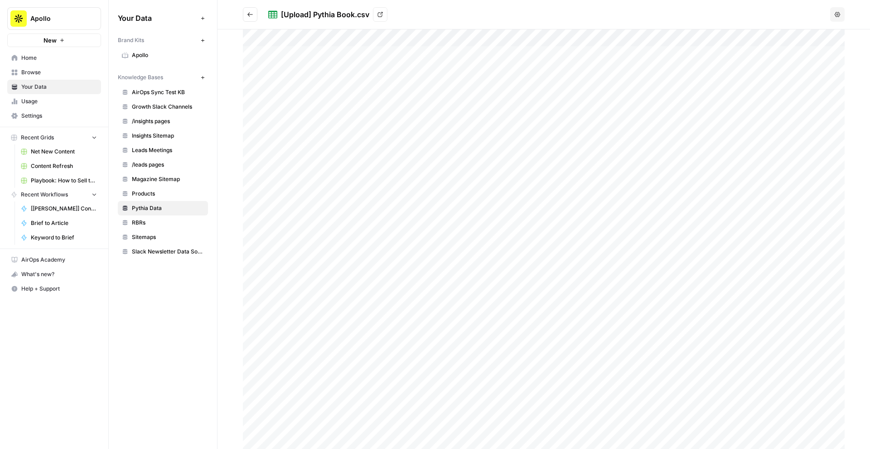
click at [598, 56] on div at bounding box center [544, 239] width 602 height 420
click at [598, 56] on div "Tier 1" at bounding box center [726, 236] width 271 height 412
click at [247, 15] on icon "Go back" at bounding box center [250, 14] width 6 height 6
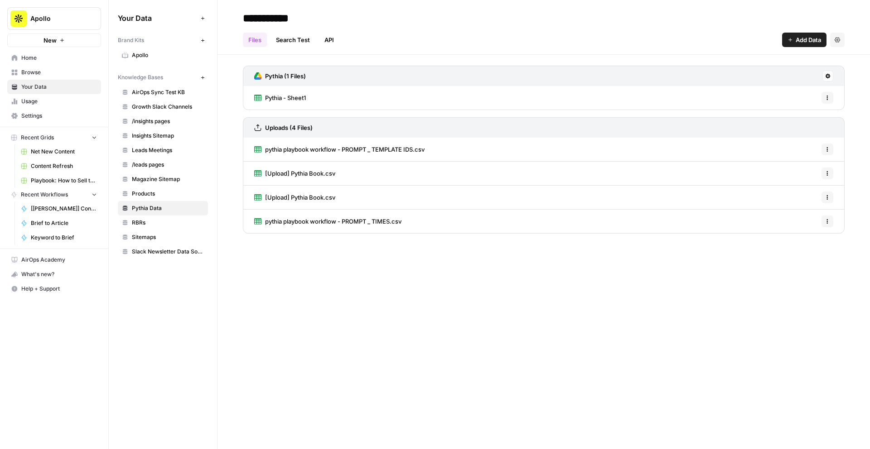
click at [298, 197] on span "[Upload] Pythia Book.csv" at bounding box center [300, 197] width 70 height 9
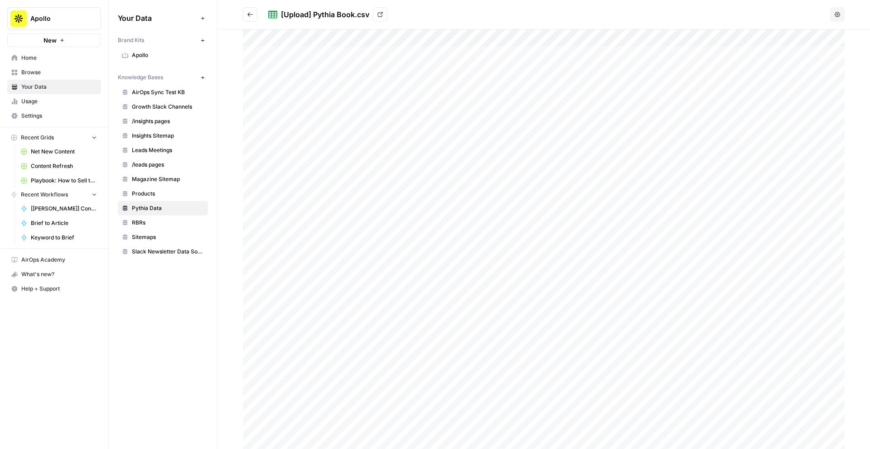
click at [249, 16] on icon "Go back" at bounding box center [249, 14] width 5 height 4
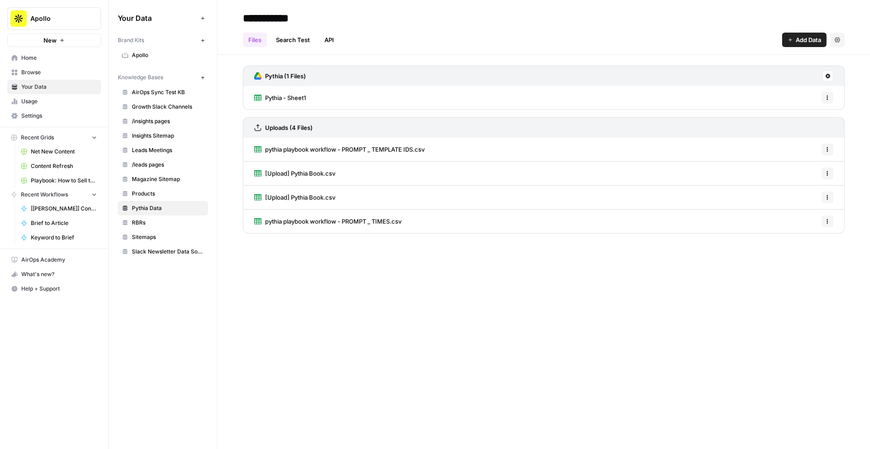
click at [364, 220] on span "pythia playbook workflow - PROMPT _ TIMES.csv" at bounding box center [333, 221] width 136 height 9
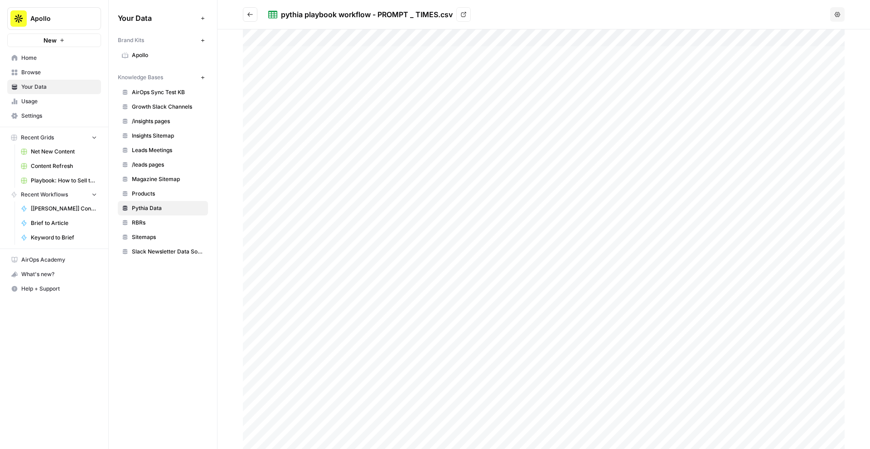
click at [411, 229] on div at bounding box center [544, 239] width 602 height 420
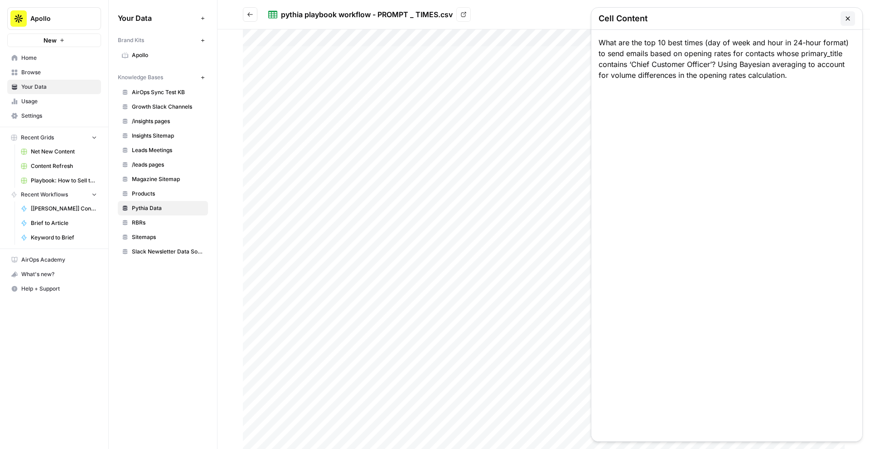
click at [496, 195] on div at bounding box center [544, 239] width 602 height 420
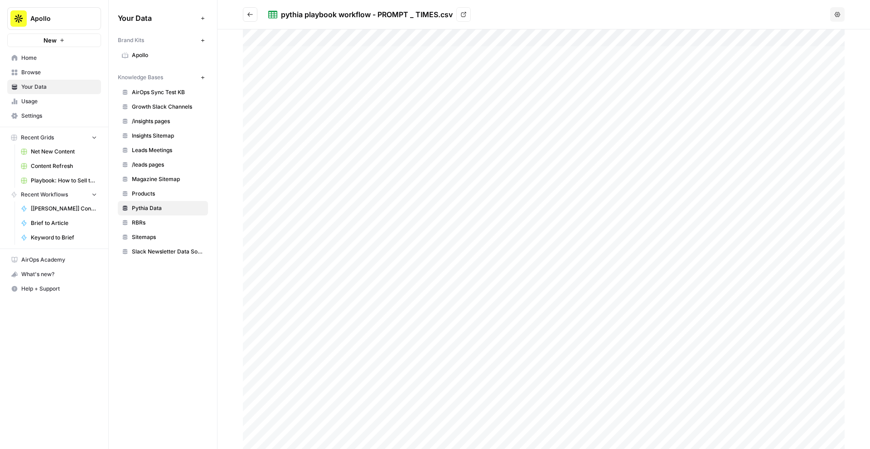
click at [584, 222] on div at bounding box center [544, 239] width 602 height 420
click at [849, 21] on icon "button" at bounding box center [847, 18] width 7 height 7
